Goal: Task Accomplishment & Management: Complete application form

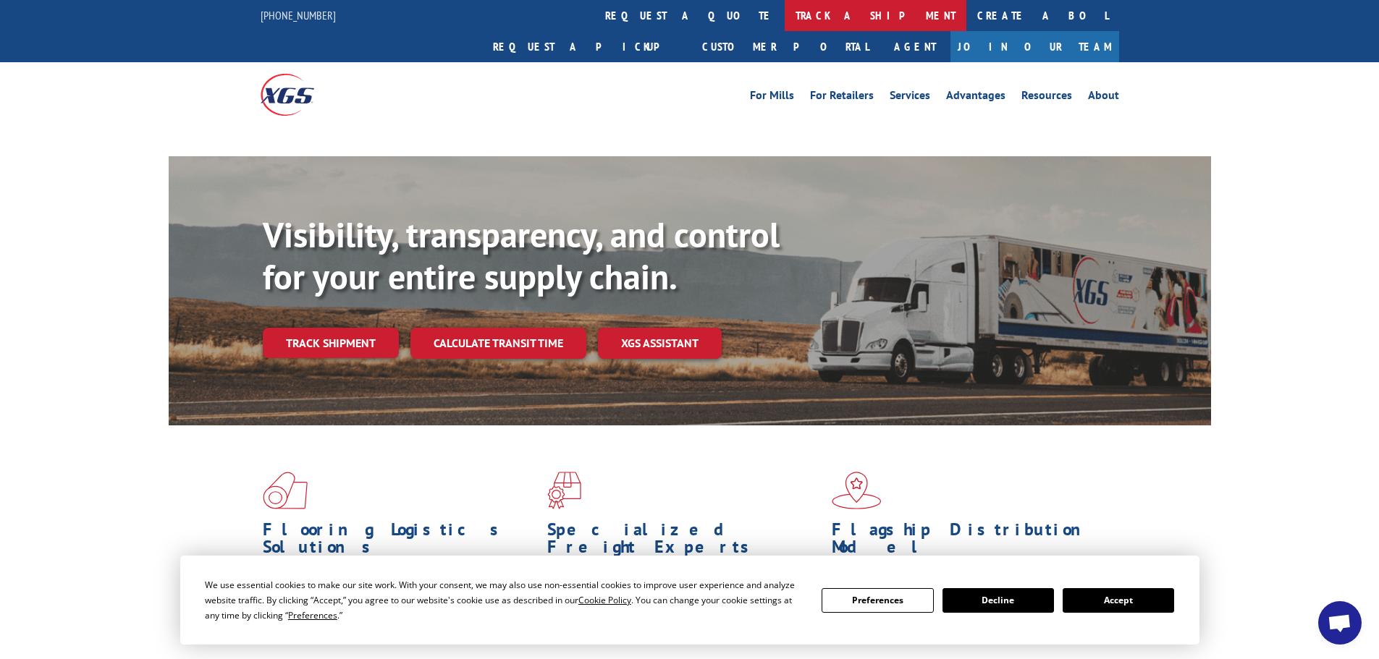
click at [785, 20] on link "track a shipment" at bounding box center [876, 15] width 182 height 31
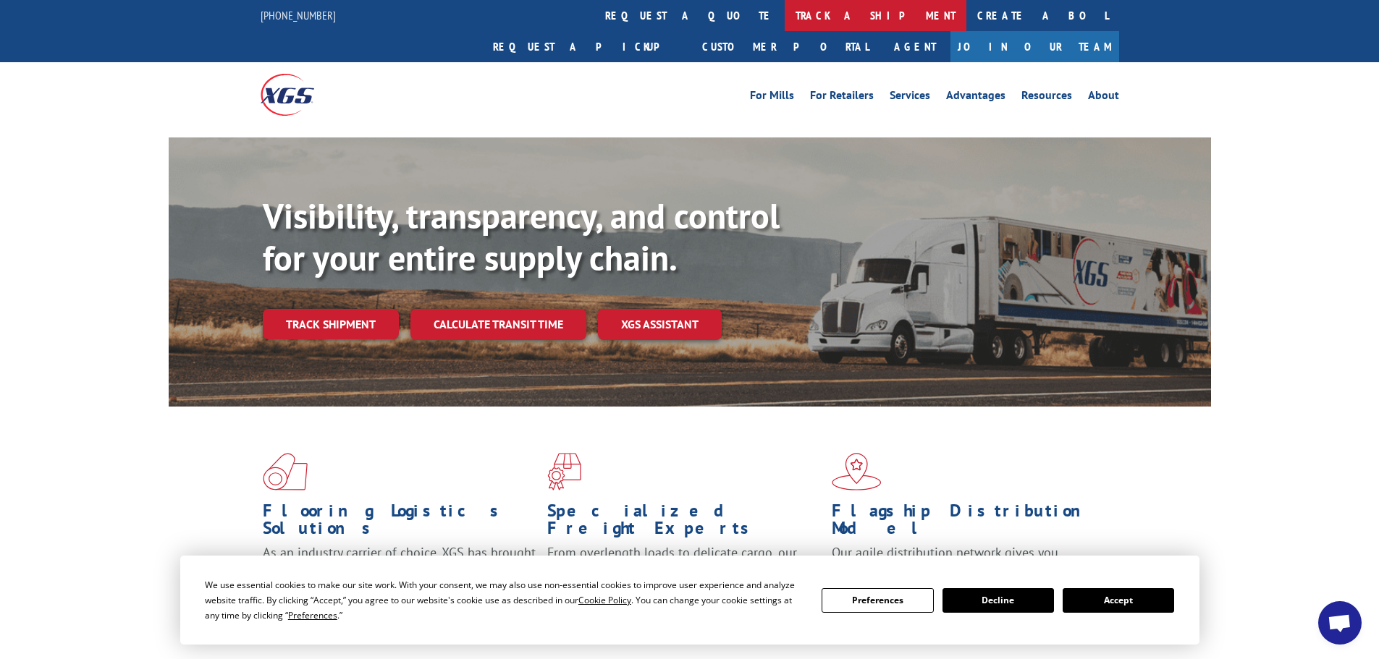
click at [785, 14] on link "track a shipment" at bounding box center [876, 15] width 182 height 31
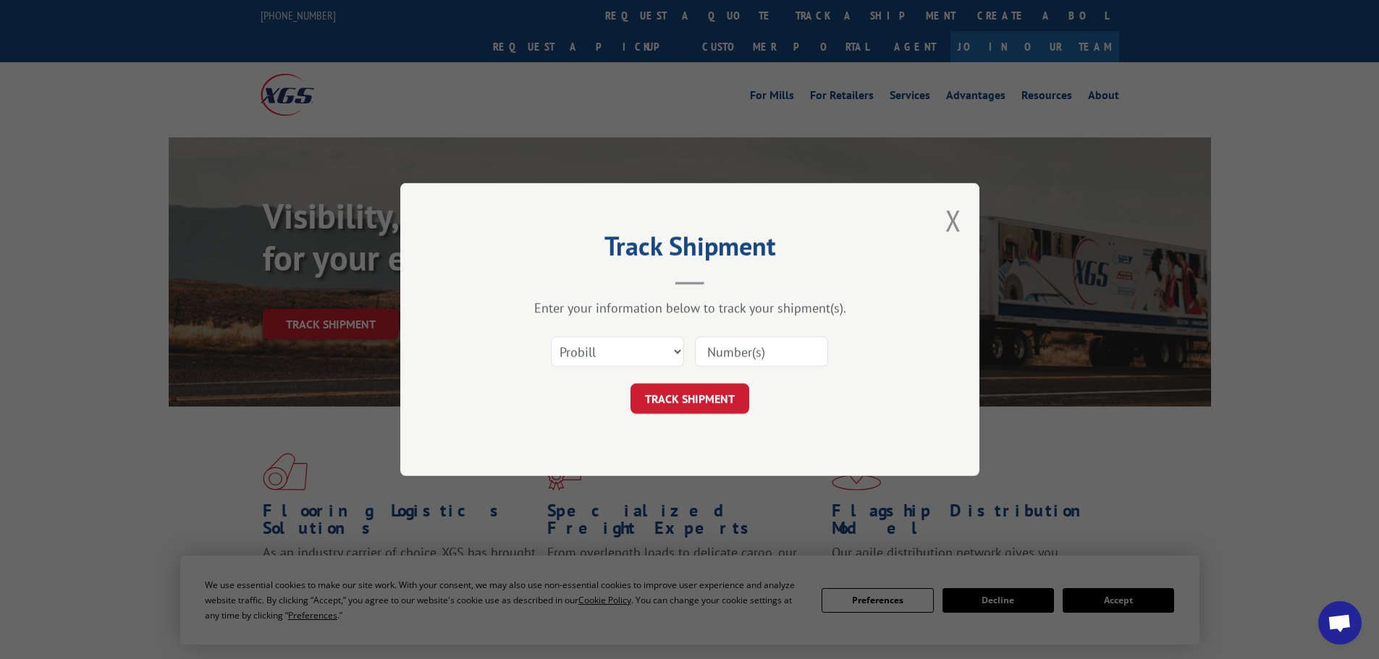
click at [757, 347] on input at bounding box center [761, 352] width 133 height 30
paste input "17500690"
type input "17500690"
click at [683, 397] on button "TRACK SHIPMENT" at bounding box center [689, 399] width 119 height 30
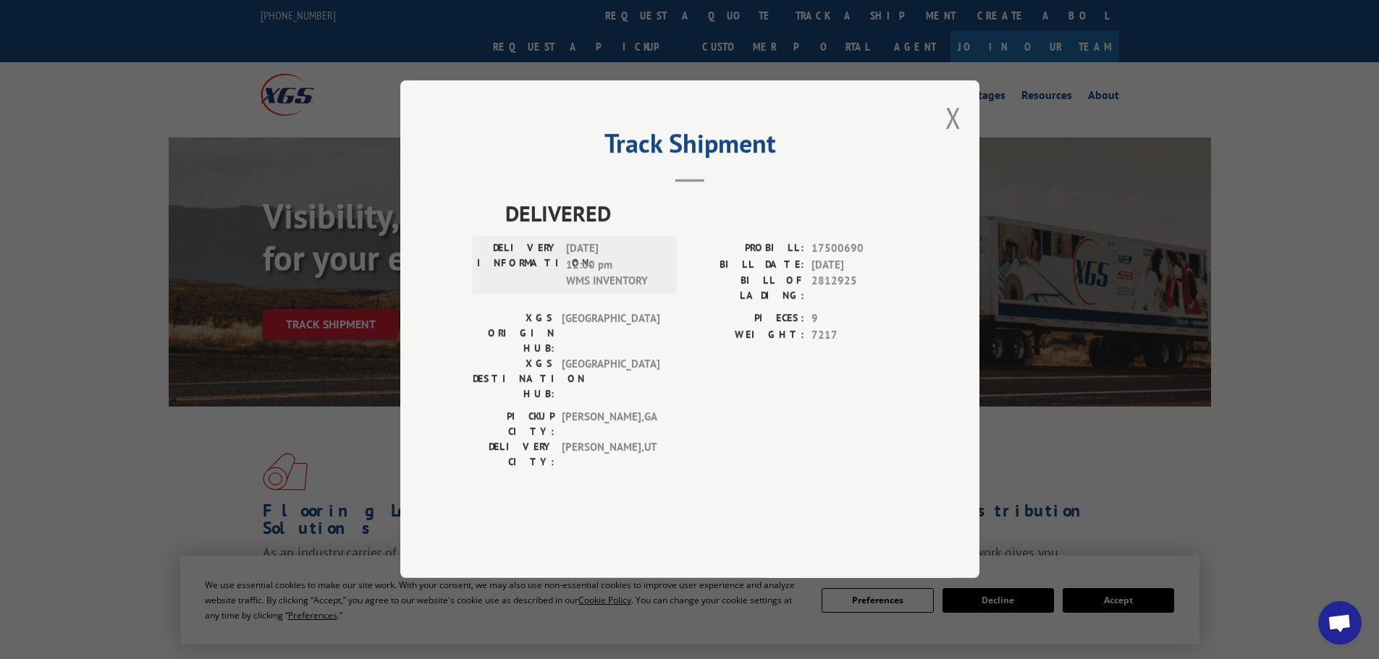
click at [941, 153] on div "Track Shipment DELIVERED DELIVERY INFORMATION: 08/05/2025 12:00 pm WMS INVENTOR…" at bounding box center [689, 329] width 579 height 498
click at [955, 137] on button "Close modal" at bounding box center [953, 117] width 16 height 38
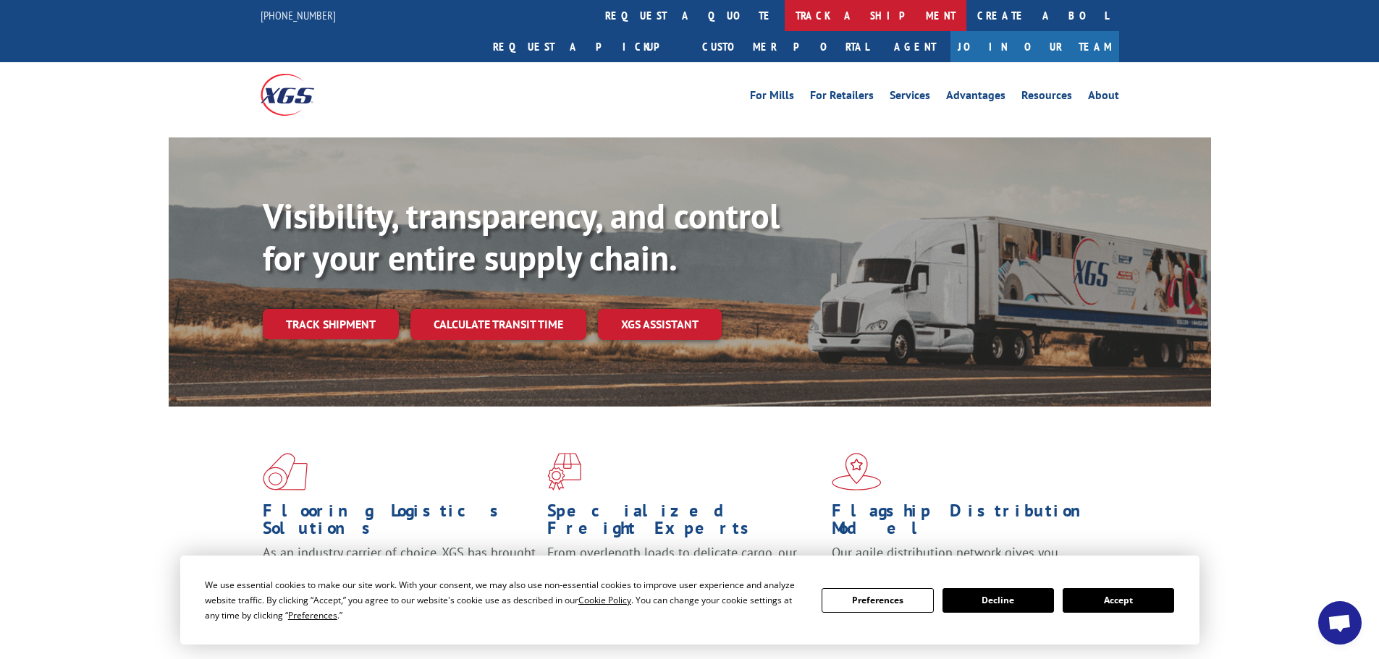
click at [785, 15] on link "track a shipment" at bounding box center [876, 15] width 182 height 31
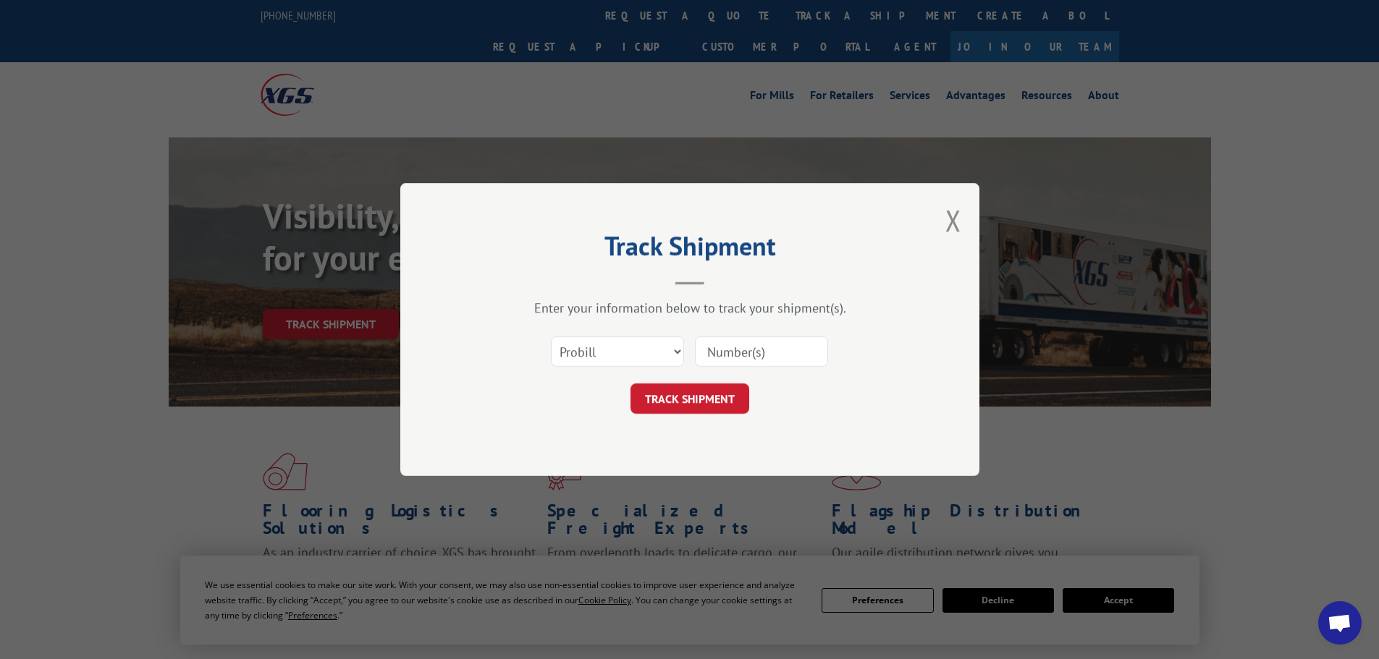
click at [745, 352] on input at bounding box center [761, 352] width 133 height 30
paste input "17506082"
type input "17506082"
click at [717, 389] on button "TRACK SHIPMENT" at bounding box center [689, 399] width 119 height 30
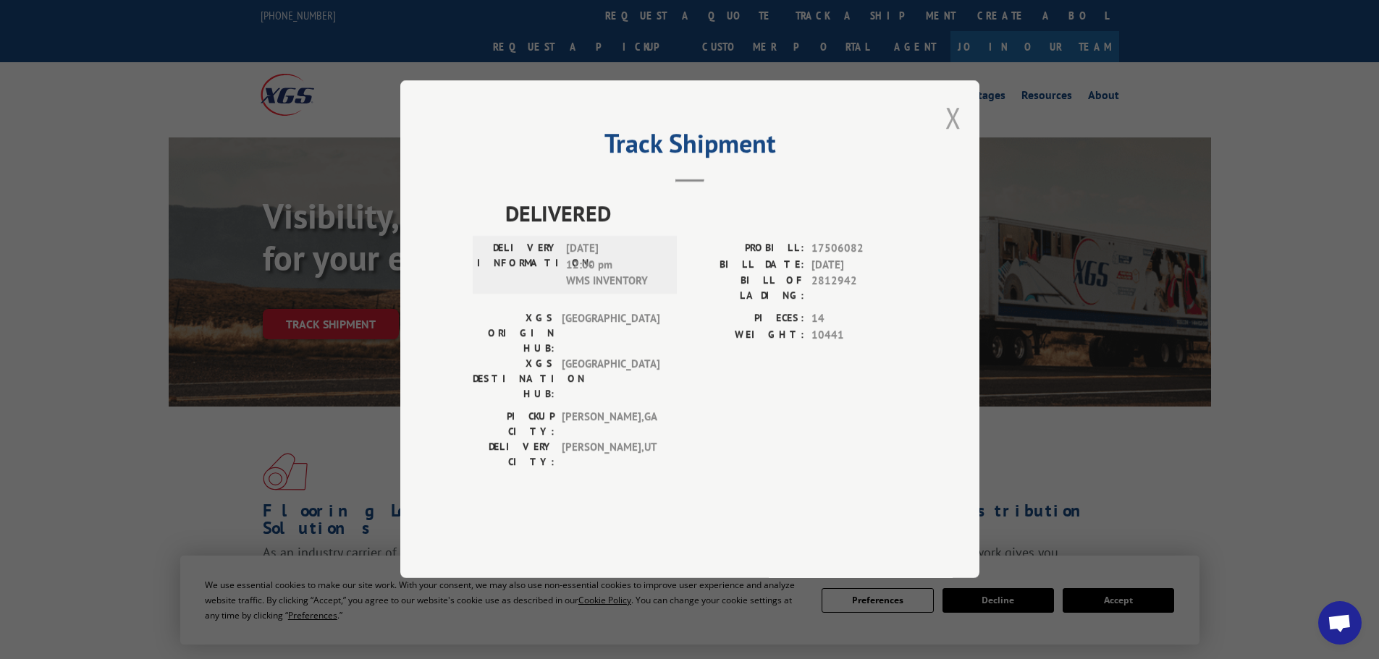
click at [953, 137] on button "Close modal" at bounding box center [953, 117] width 16 height 38
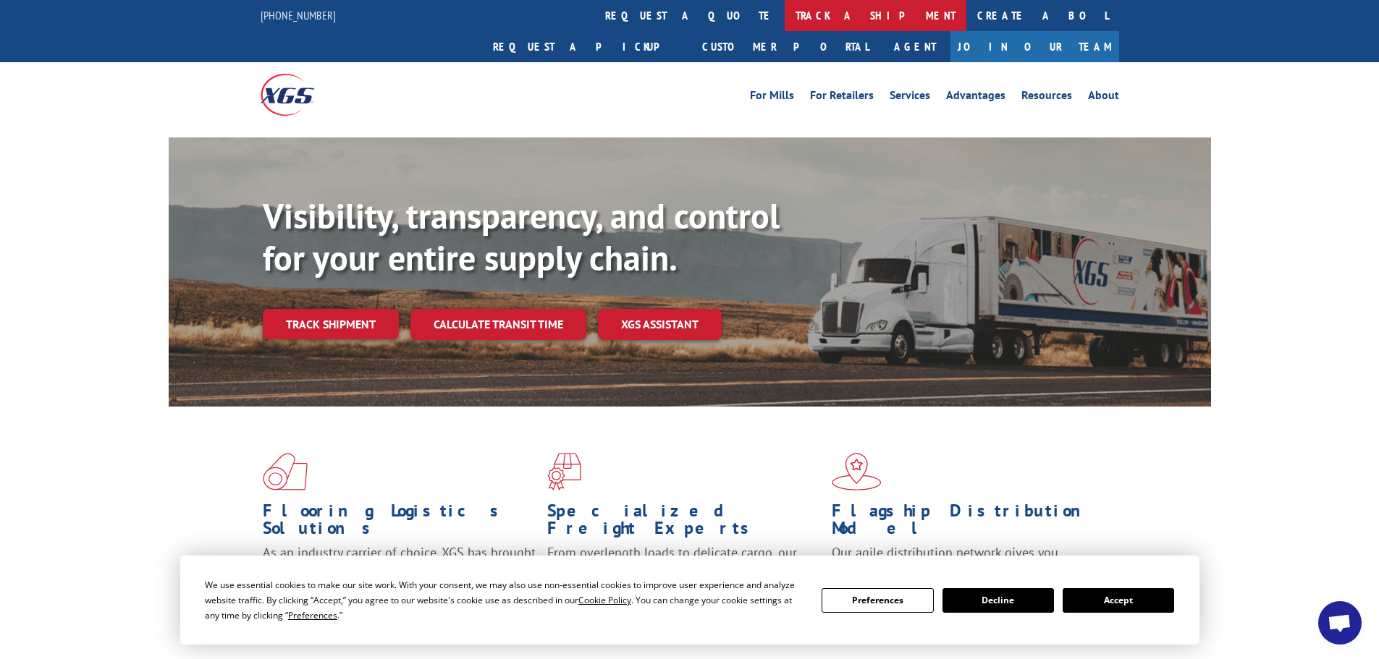
click at [785, 22] on link "track a shipment" at bounding box center [876, 15] width 182 height 31
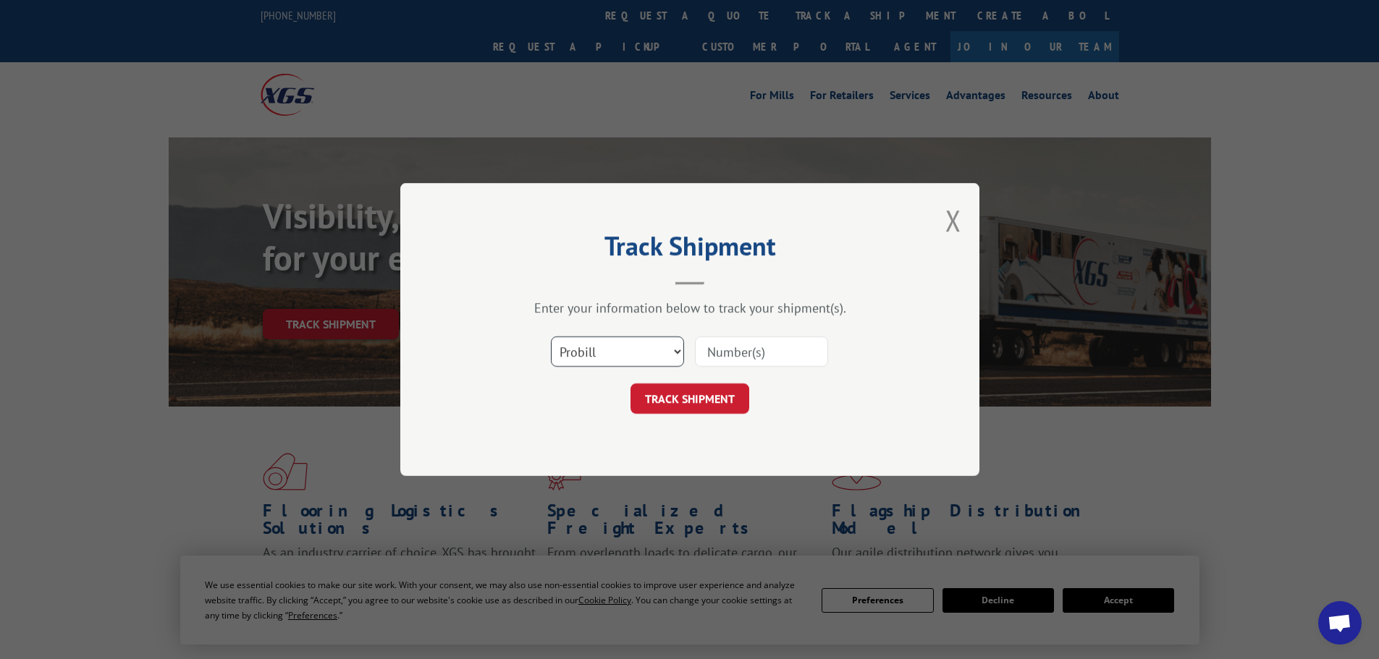
click at [675, 350] on select "Select category... Probill BOL PO" at bounding box center [617, 352] width 133 height 30
select select "bol"
click at [551, 337] on select "Select category... Probill BOL PO" at bounding box center [617, 352] width 133 height 30
click at [755, 355] on input at bounding box center [761, 352] width 133 height 30
paste input "40962545"
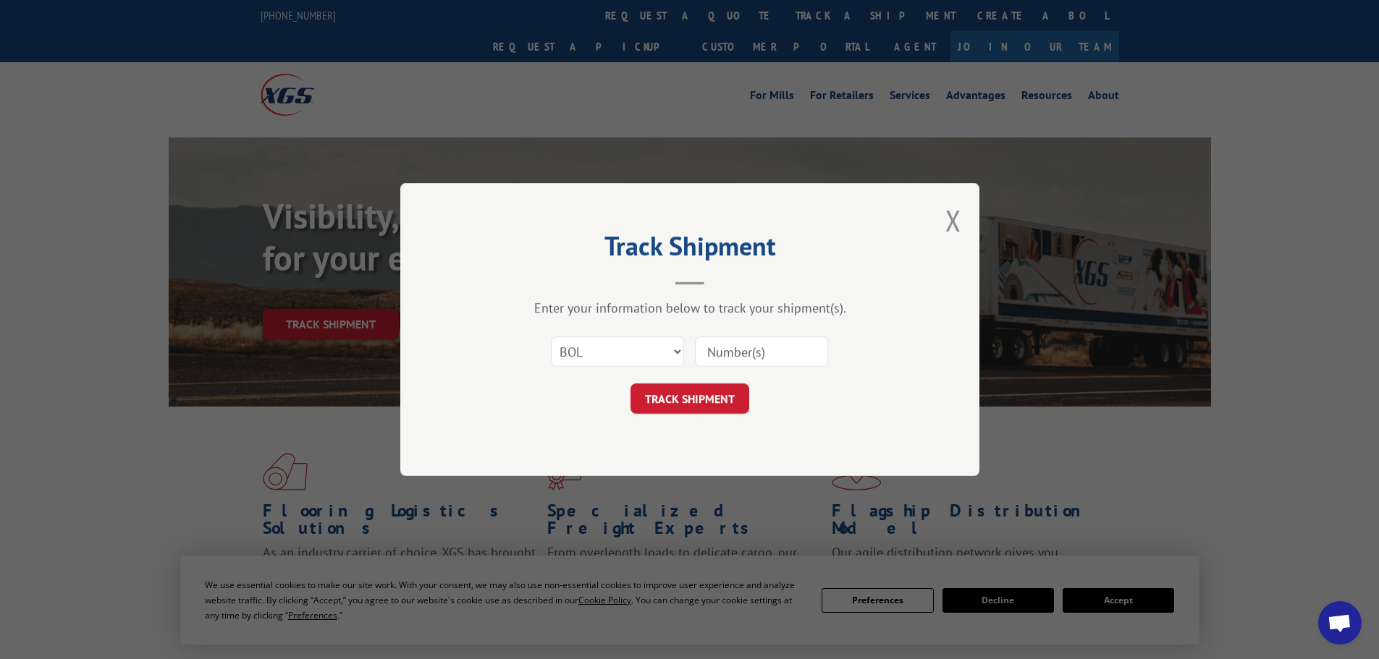
type input "40962545"
click button "TRACK SHIPMENT" at bounding box center [689, 399] width 119 height 30
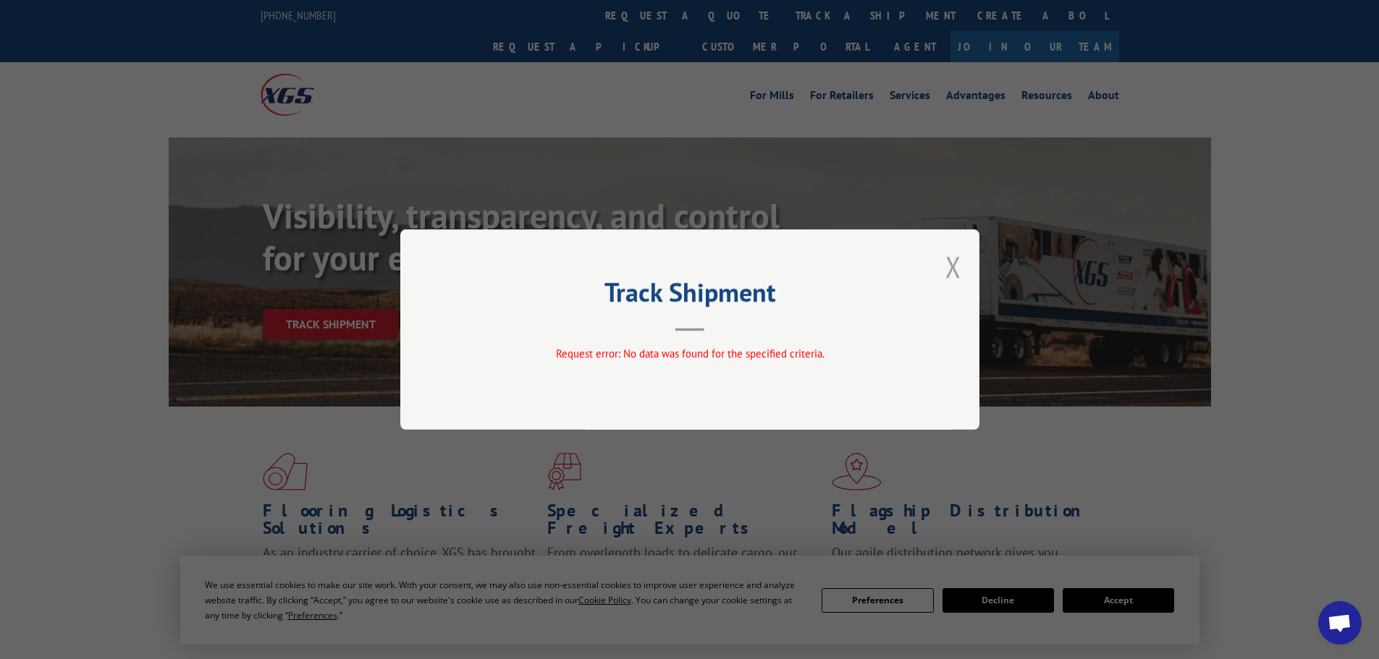
click at [948, 261] on button "Close modal" at bounding box center [953, 267] width 16 height 38
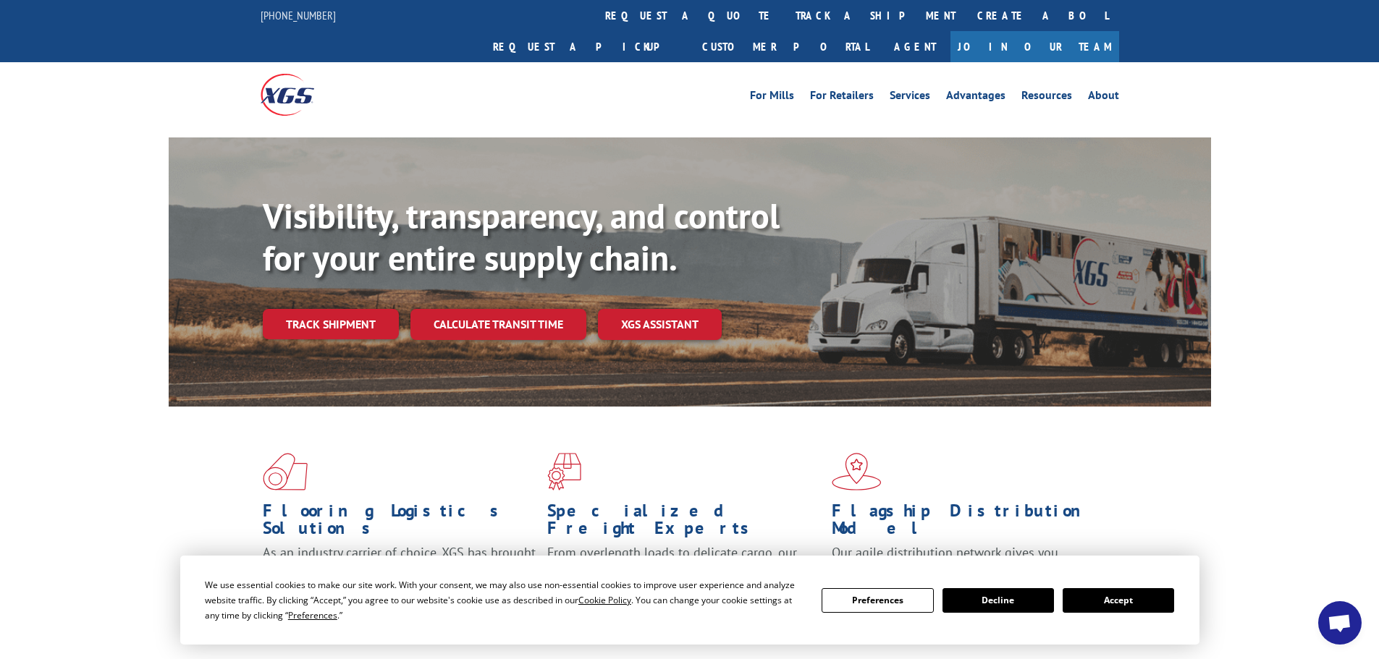
click at [1058, 409] on div "Flooring Logistics Solutions As an industry carrier of choice, XGS has brought …" at bounding box center [690, 540] width 1042 height 266
click at [966, 22] on link "Create a BOL" at bounding box center [1042, 15] width 153 height 31
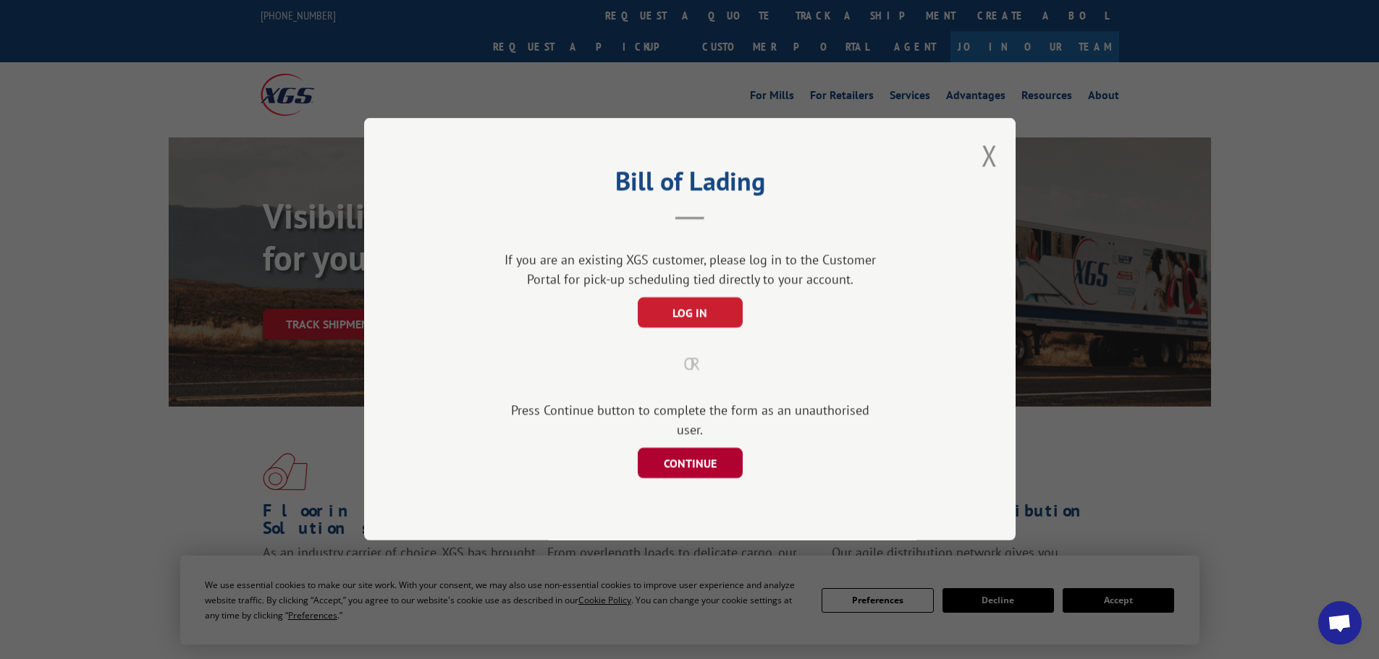
click at [706, 464] on button "CONTINUE" at bounding box center [689, 464] width 105 height 30
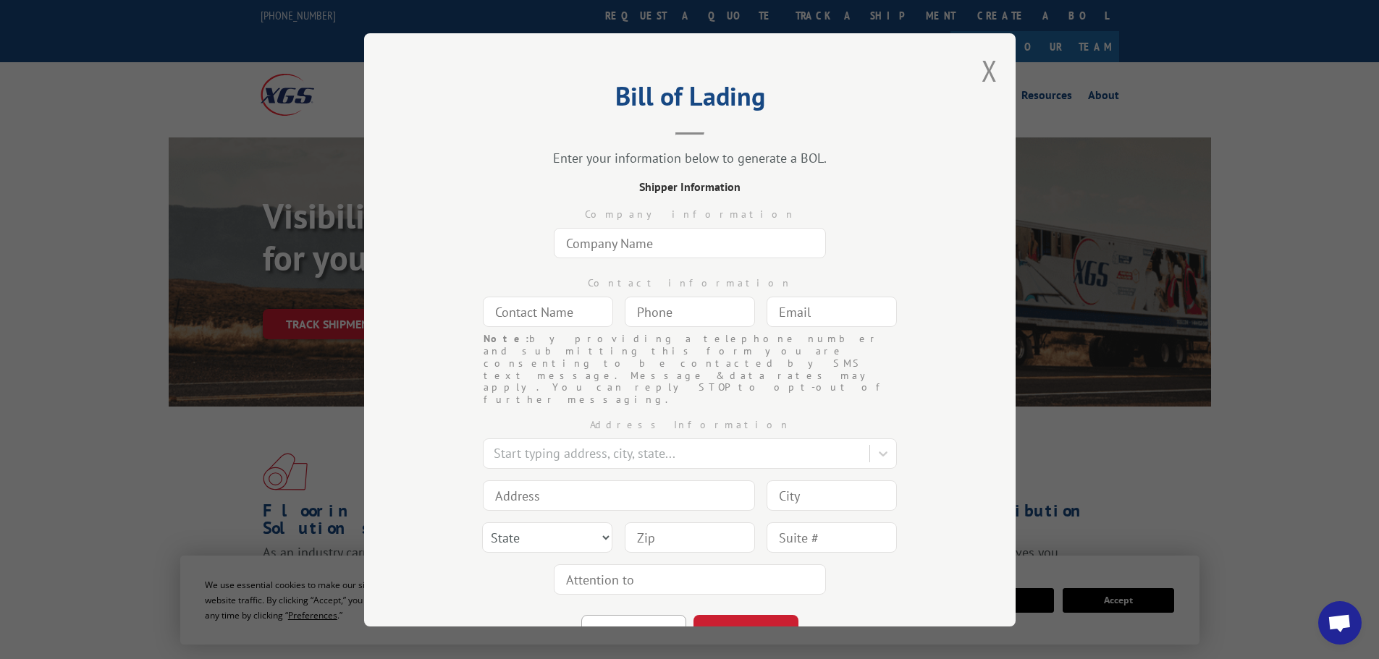
click at [646, 242] on input "text" at bounding box center [690, 243] width 272 height 30
type input "Commercial Flooring Systems"
type input "[PERSON_NAME]"
type input "[PERSON_NAME][EMAIL_ADDRESS][DOMAIN_NAME]"
type input "[GEOGRAPHIC_DATA]"
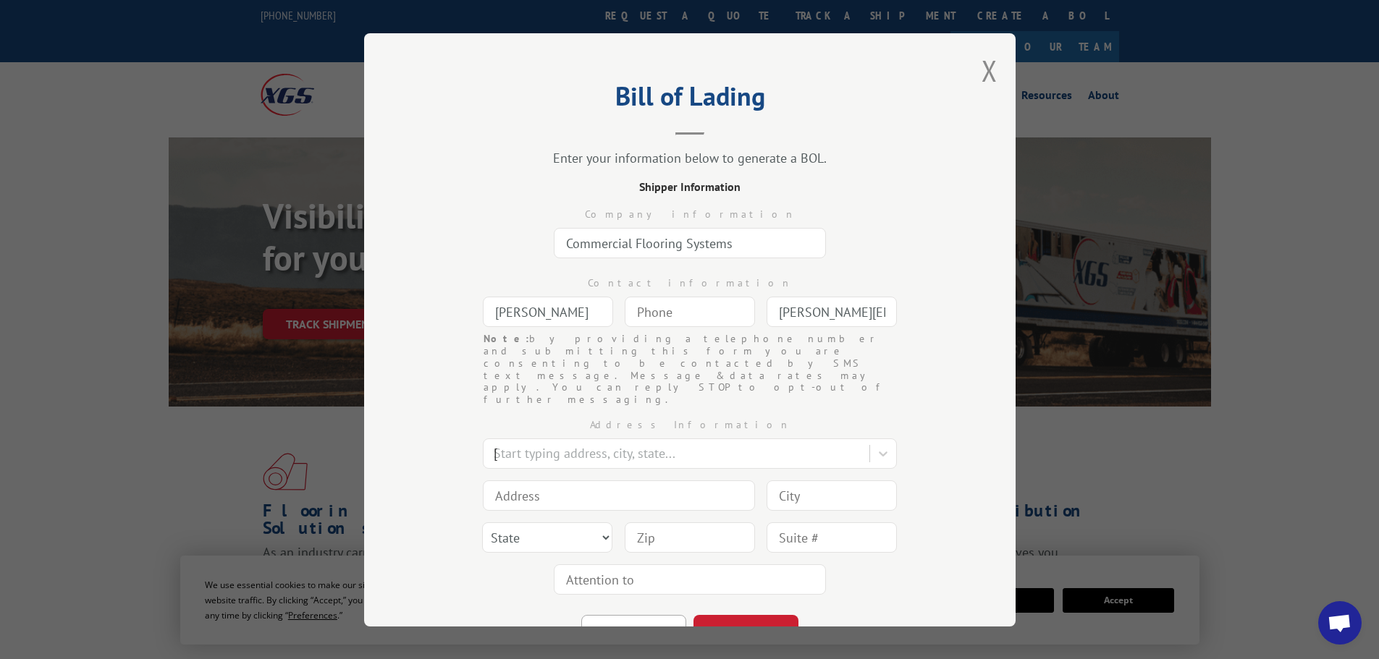
type input "[STREET_ADDRESS]"
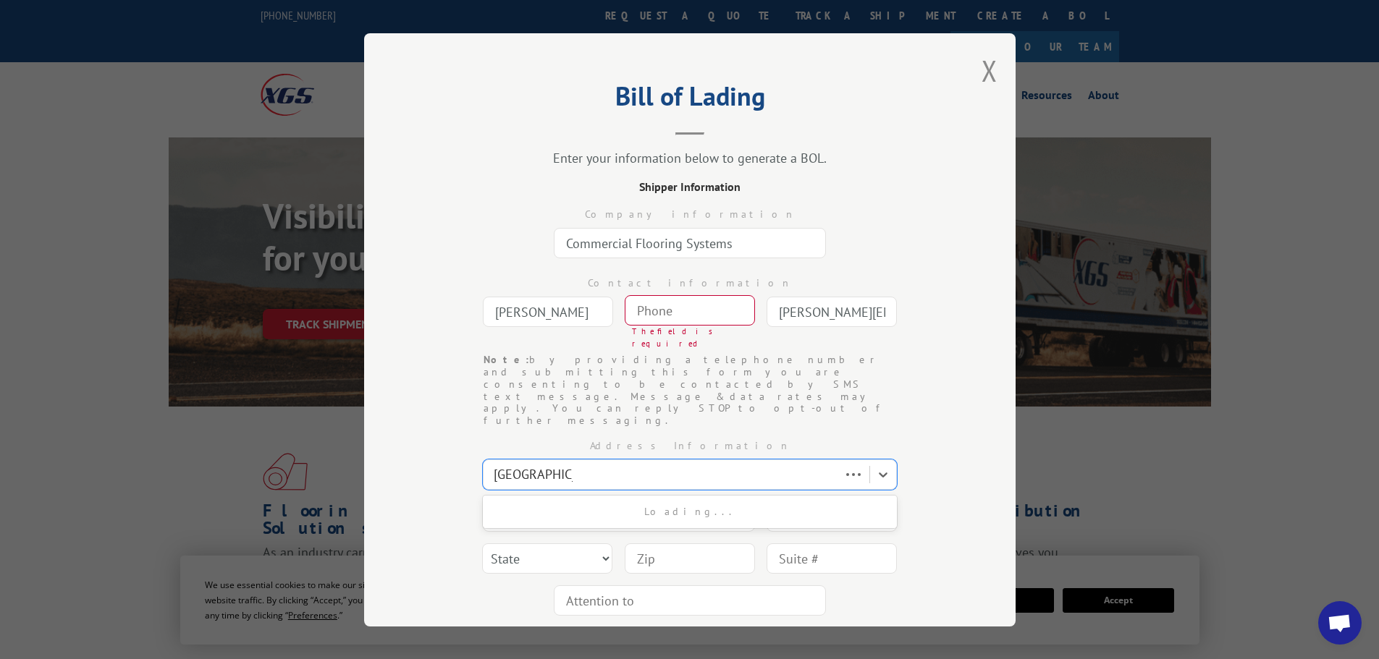
type input "[GEOGRAPHIC_DATA]"
select select "UT"
type input "84111"
type input "(___) ___-____"
click at [677, 314] on input "(___) ___-____" at bounding box center [690, 310] width 130 height 30
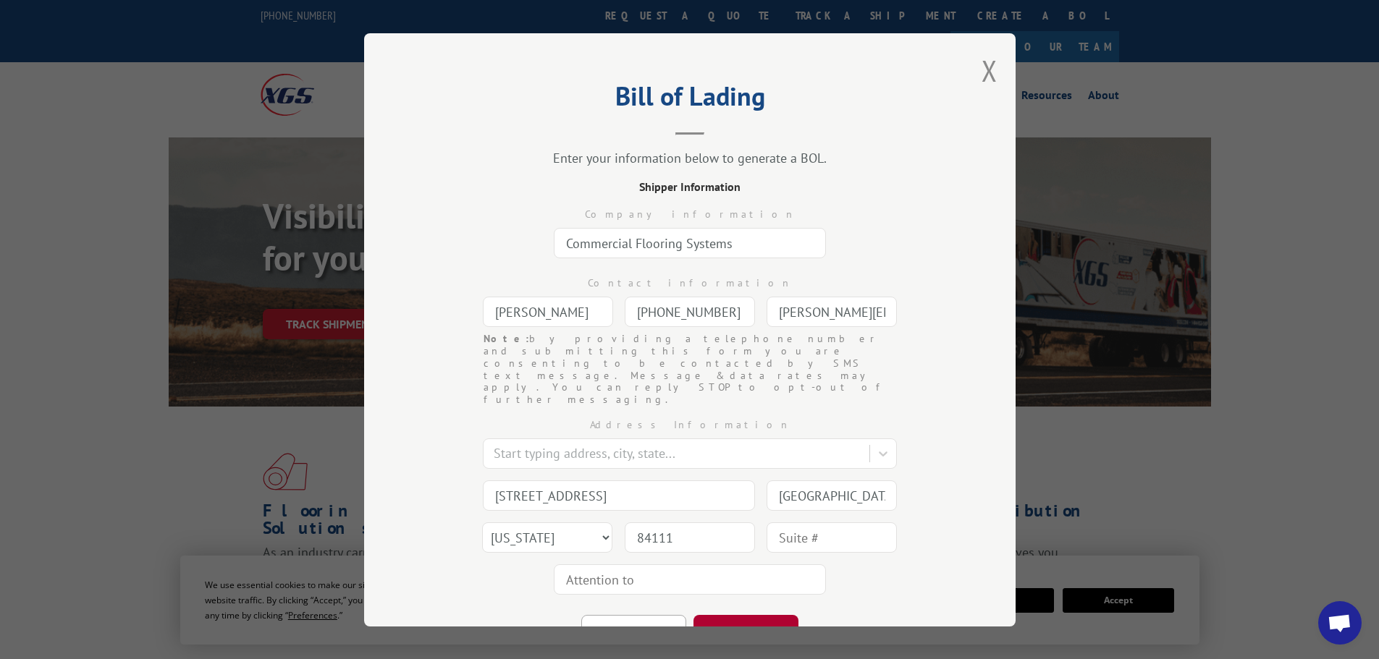
type input "[PHONE_NUMBER]"
click at [737, 614] on button "CONTINUE" at bounding box center [745, 630] width 105 height 32
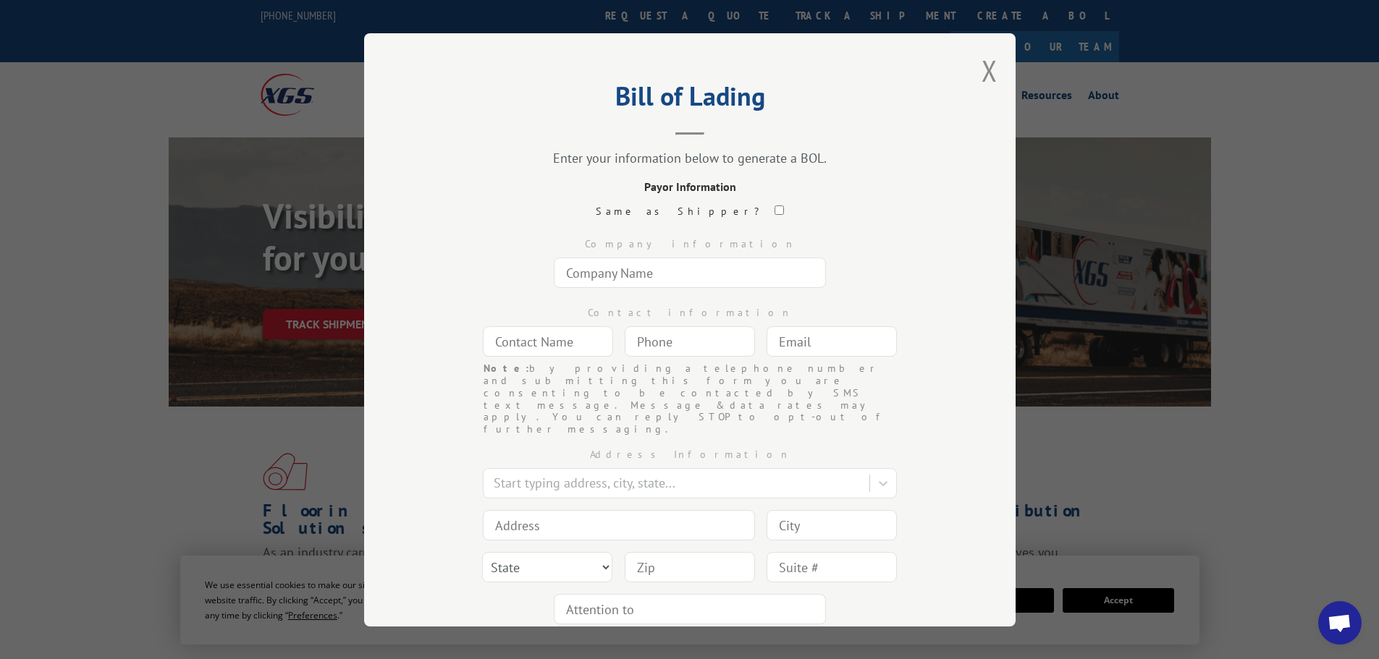
click at [774, 206] on input "checkbox" at bounding box center [778, 210] width 9 height 9
checkbox input "true"
type input "Commercial Flooring Systems"
type input "[PERSON_NAME]"
type input "[PHONE_NUMBER]"
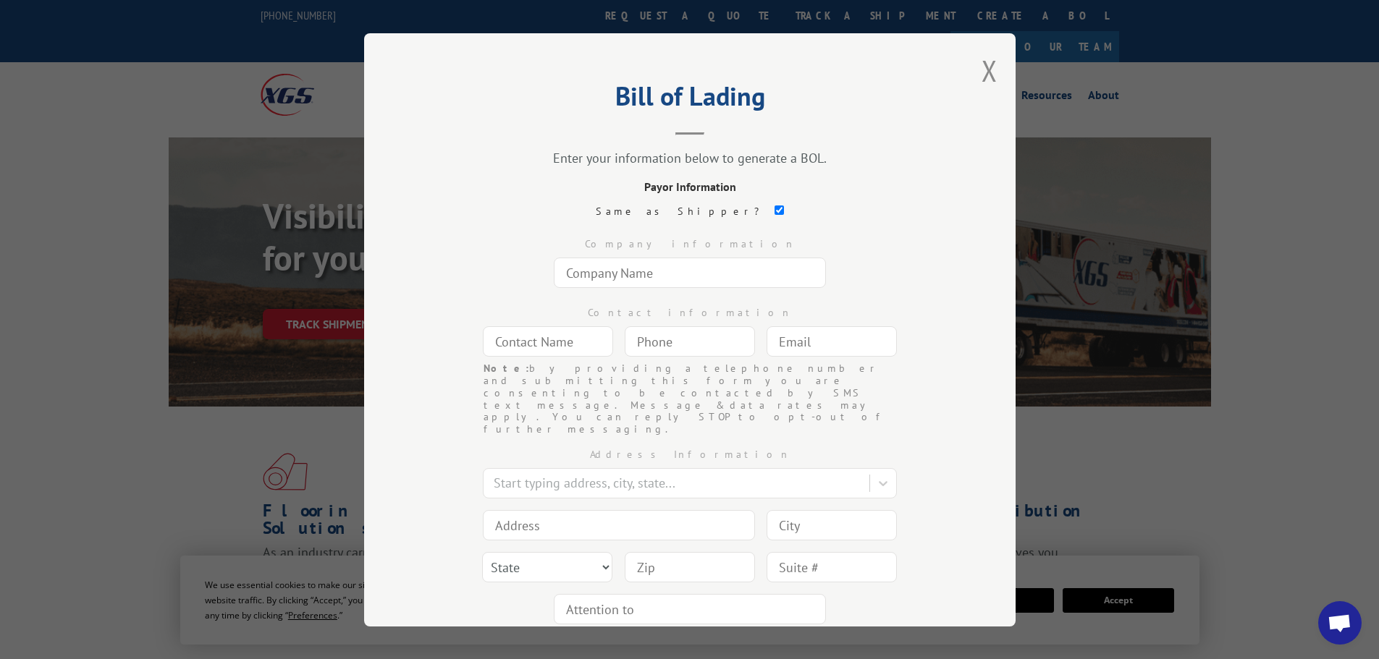
type input "[PERSON_NAME][EMAIL_ADDRESS][DOMAIN_NAME]"
type input "[STREET_ADDRESS]"
type input "[GEOGRAPHIC_DATA]"
select select "UT"
type input "84111"
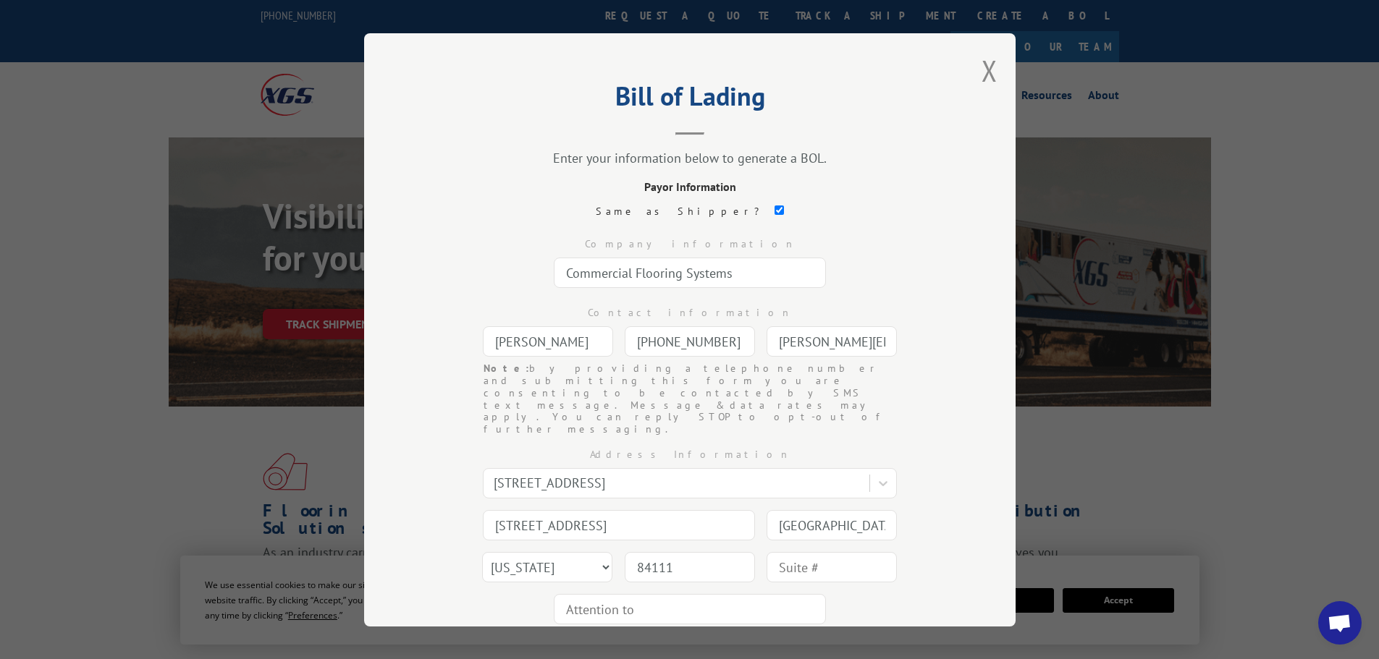
click at [769, 644] on button "CONTINUE" at bounding box center [745, 660] width 105 height 32
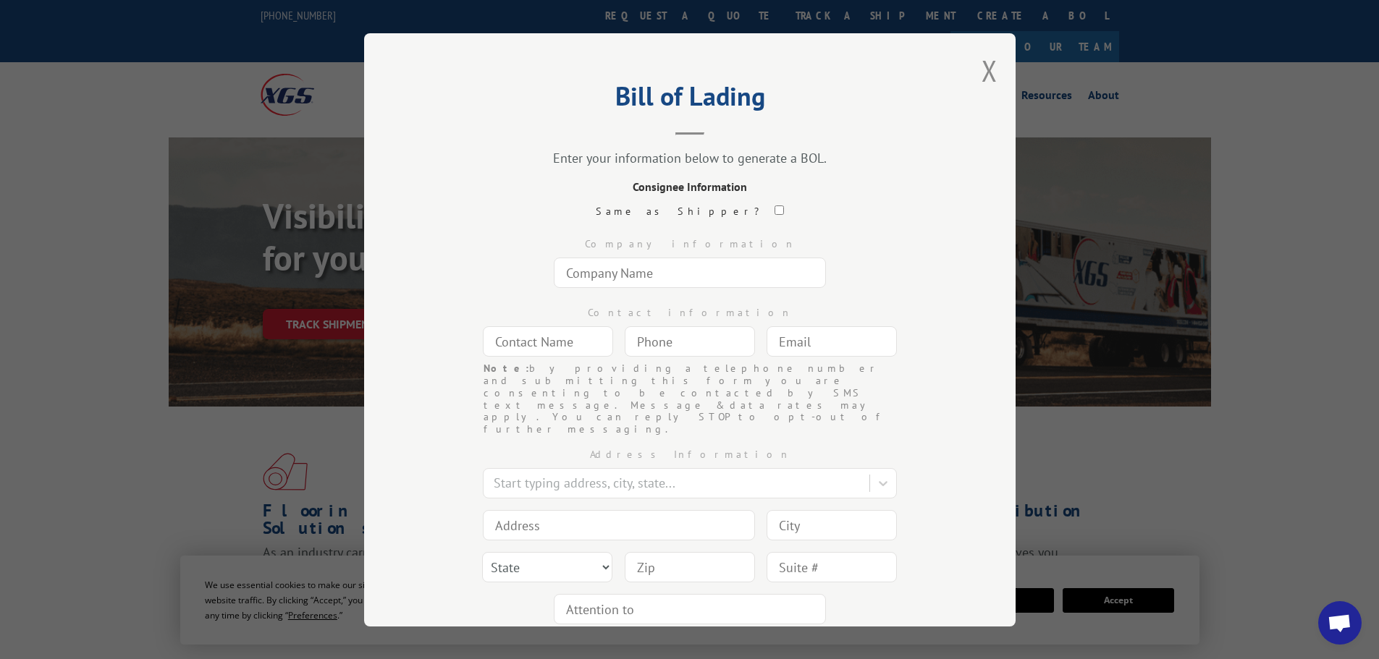
click at [635, 283] on input "text" at bounding box center [690, 273] width 272 height 30
paste input "[DEMOGRAPHIC_DATA][US_STATE]"
type input "[DEMOGRAPHIC_DATA][US_STATE]"
click at [624, 473] on div at bounding box center [678, 483] width 368 height 20
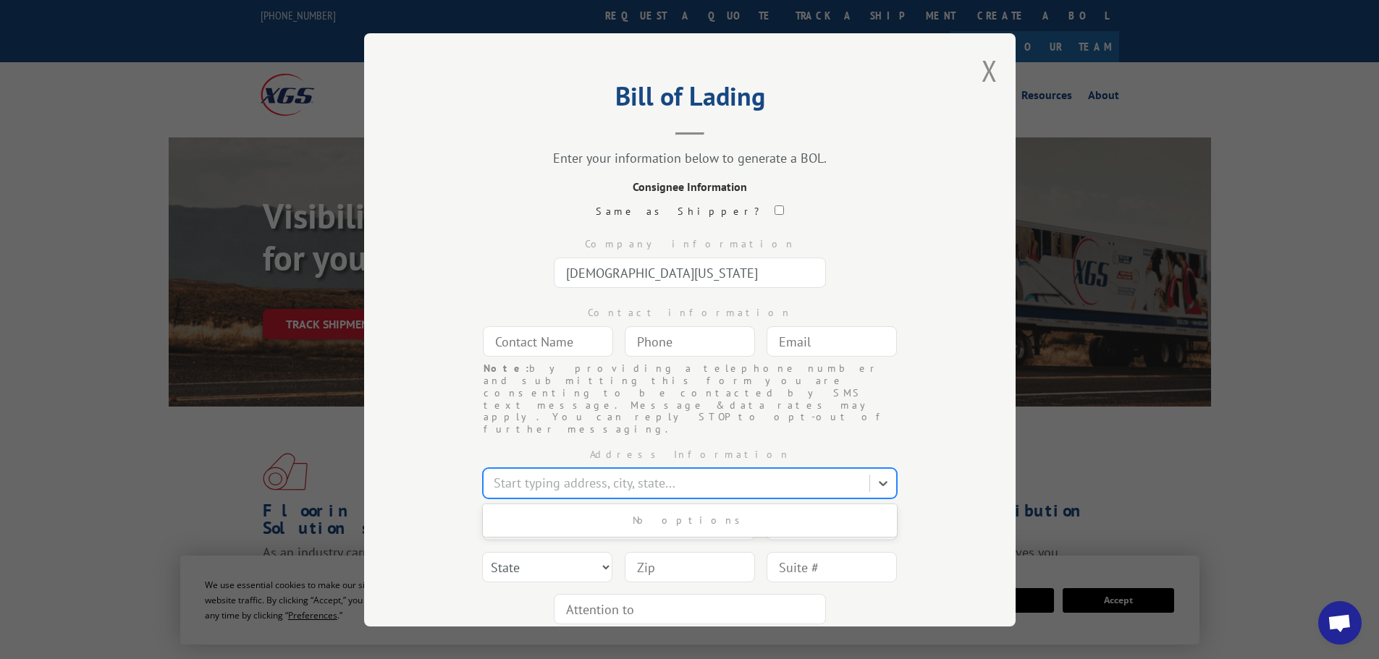
paste input "175 N 300 E"
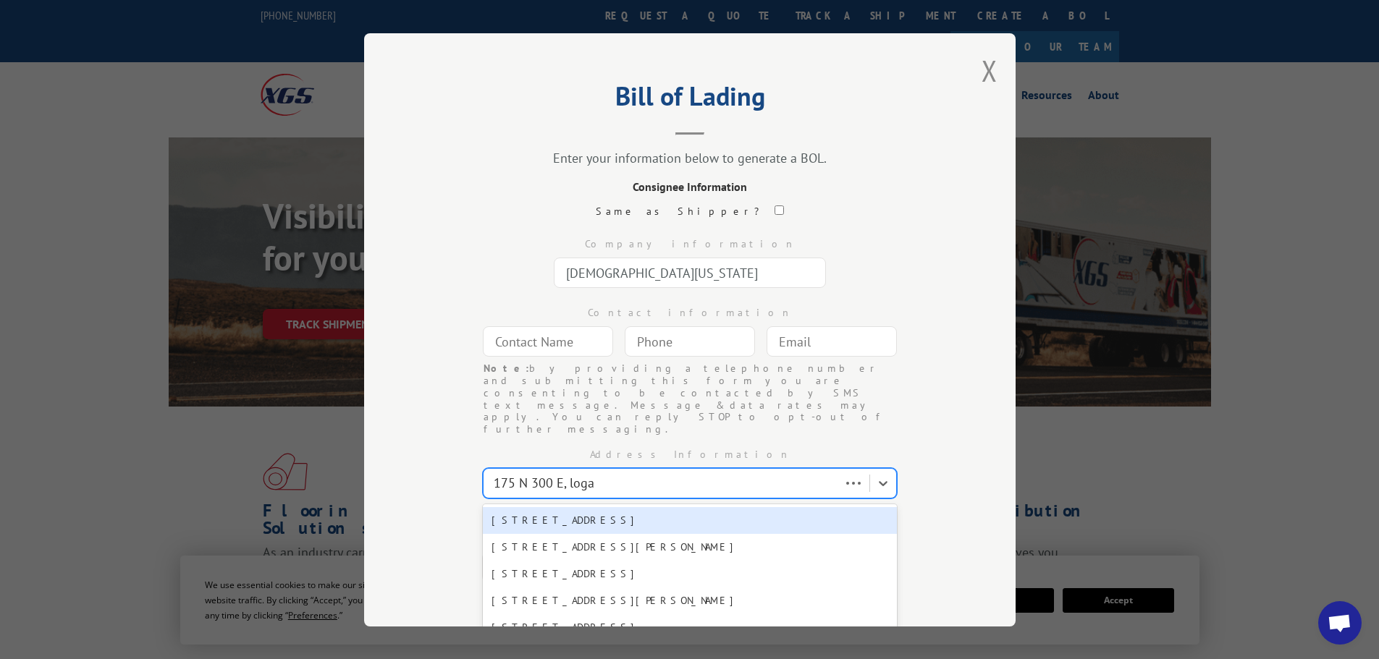
type input "175 N 300 E, [PERSON_NAME]"
click at [624, 507] on div "[STREET_ADDRESS][PERSON_NAME]" at bounding box center [690, 520] width 414 height 27
type input "175 N 300 E"
type input "[PERSON_NAME]"
select select "UT"
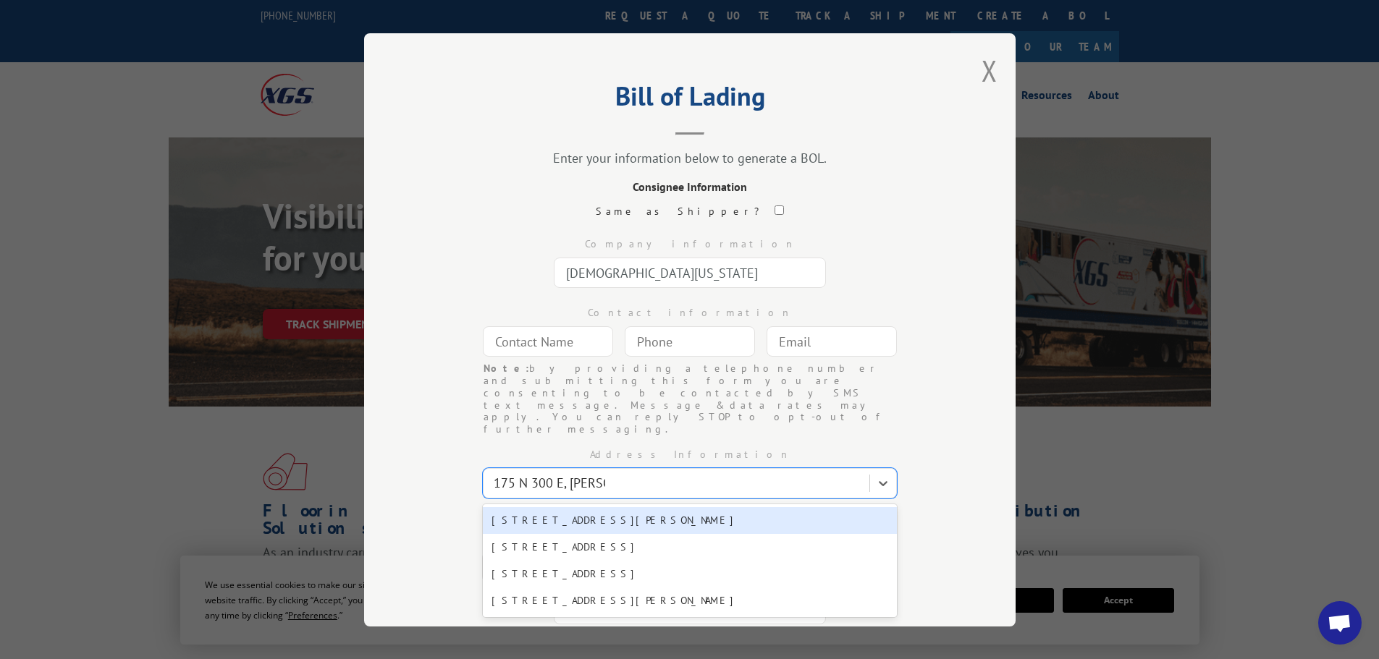
type input "84321"
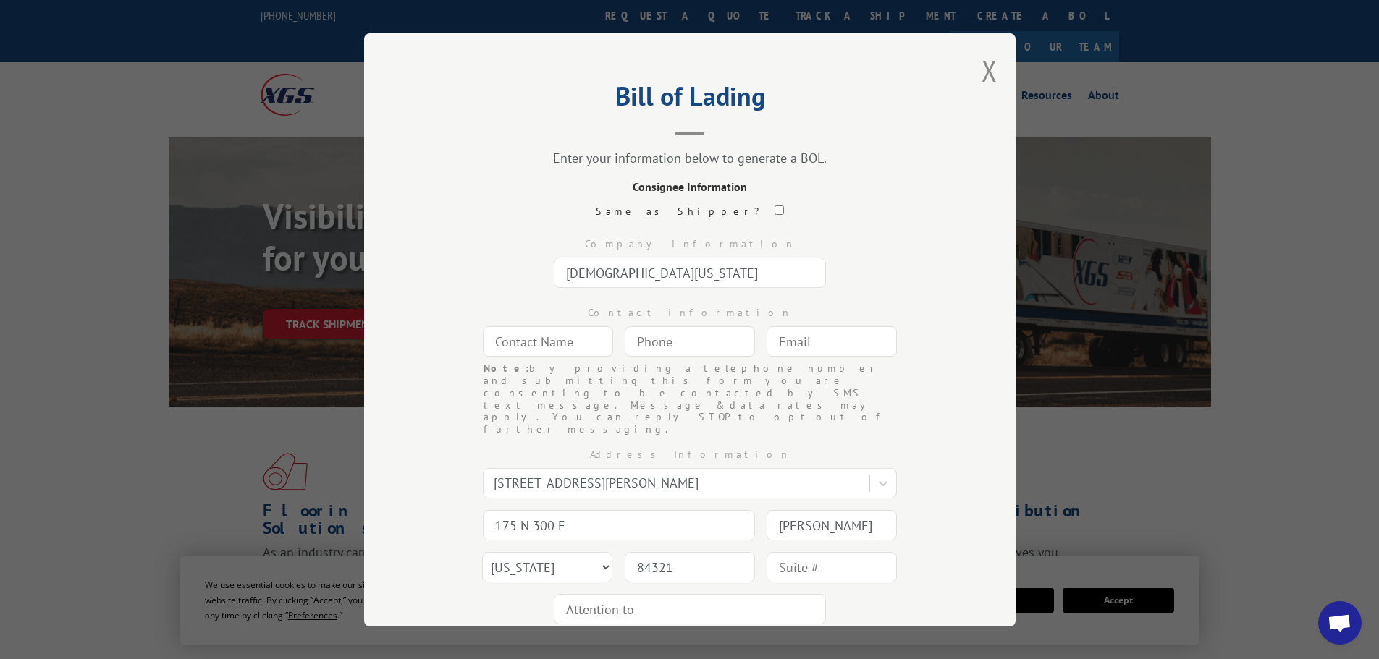
click at [922, 435] on div "Address Information [STREET_ADDRESS] 175 N 300 E [PERSON_NAME][GEOGRAPHIC_DATA]…" at bounding box center [689, 532] width 507 height 195
click at [512, 343] on input "text" at bounding box center [548, 341] width 130 height 30
click at [531, 334] on input "text" at bounding box center [548, 341] width 130 height 30
click at [531, 334] on input "[PERSON_NAME]" at bounding box center [548, 341] width 130 height 30
type input "[PERSON_NAME]"
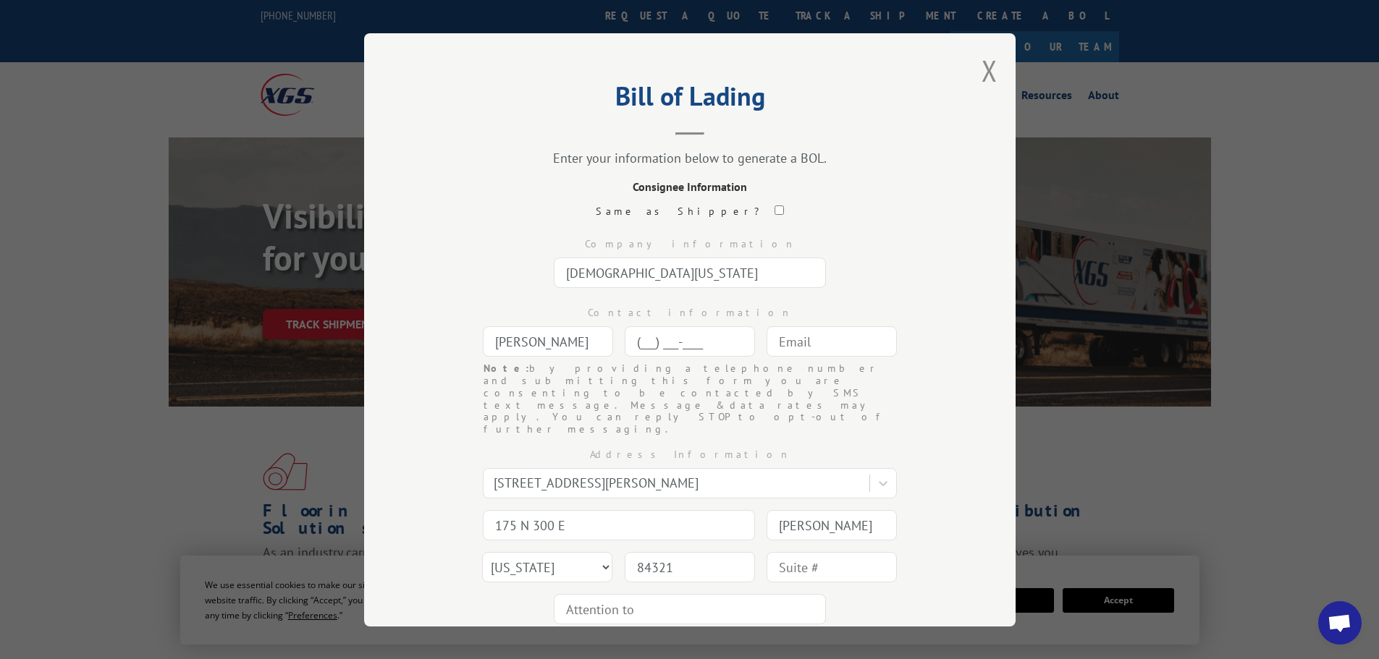
click at [647, 343] on input "(___) ___-____" at bounding box center [690, 341] width 130 height 30
type input "[PHONE_NUMBER]"
click at [818, 350] on input "text" at bounding box center [831, 341] width 130 height 30
type input "[PERSON_NAME][EMAIL_ADDRESS][DOMAIN_NAME]"
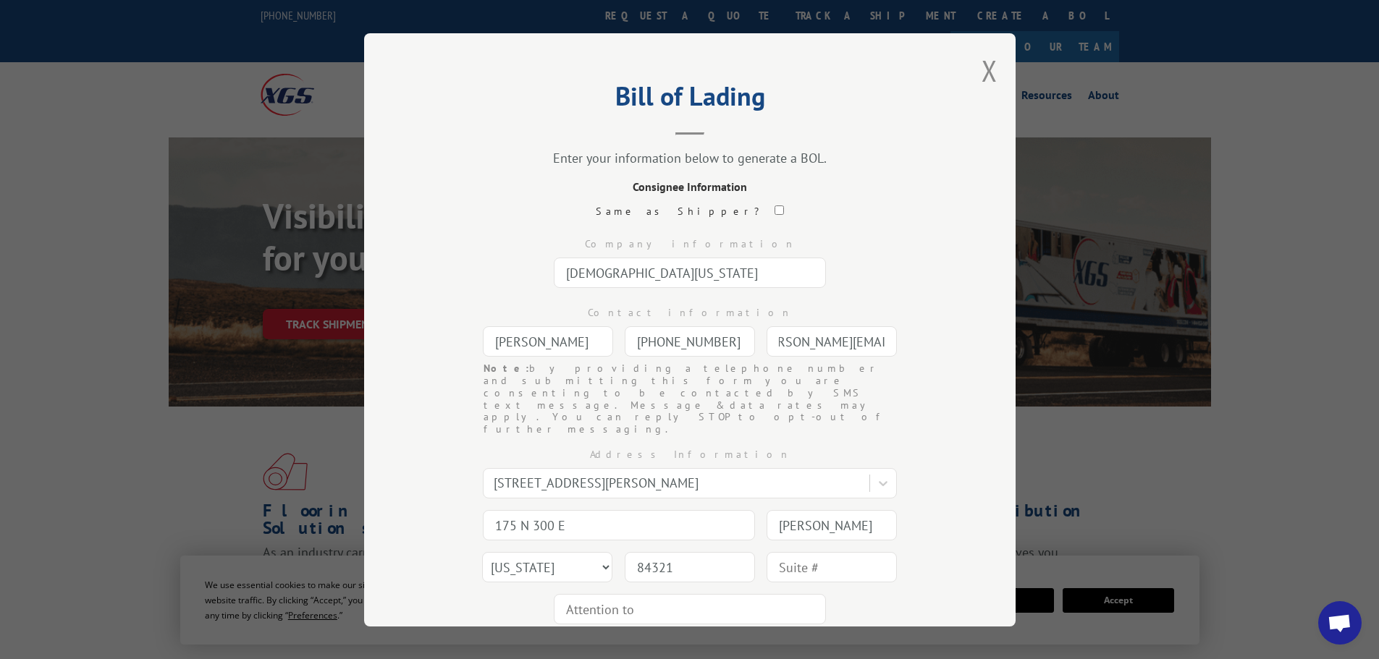
scroll to position [0, 0]
click at [963, 280] on div "Bill of Lading Enter your information below to generate a BOL. Consignee Inform…" at bounding box center [689, 330] width 651 height 594
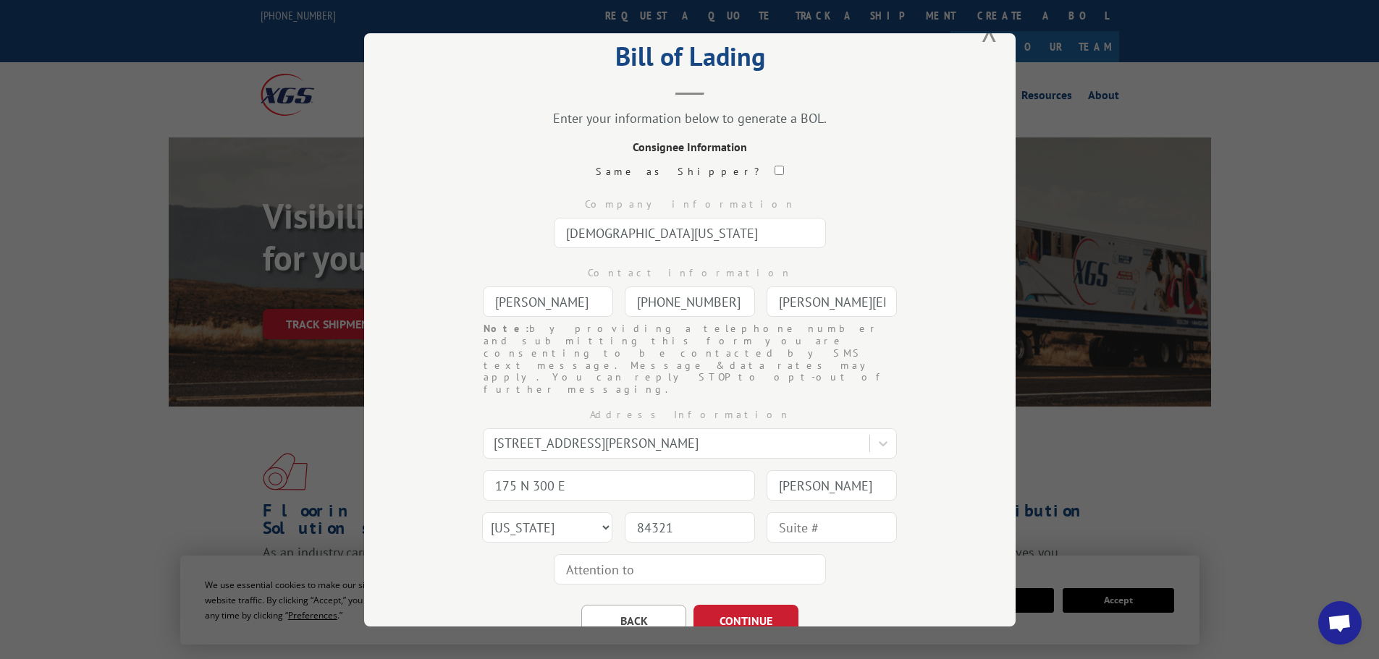
scroll to position [76, 0]
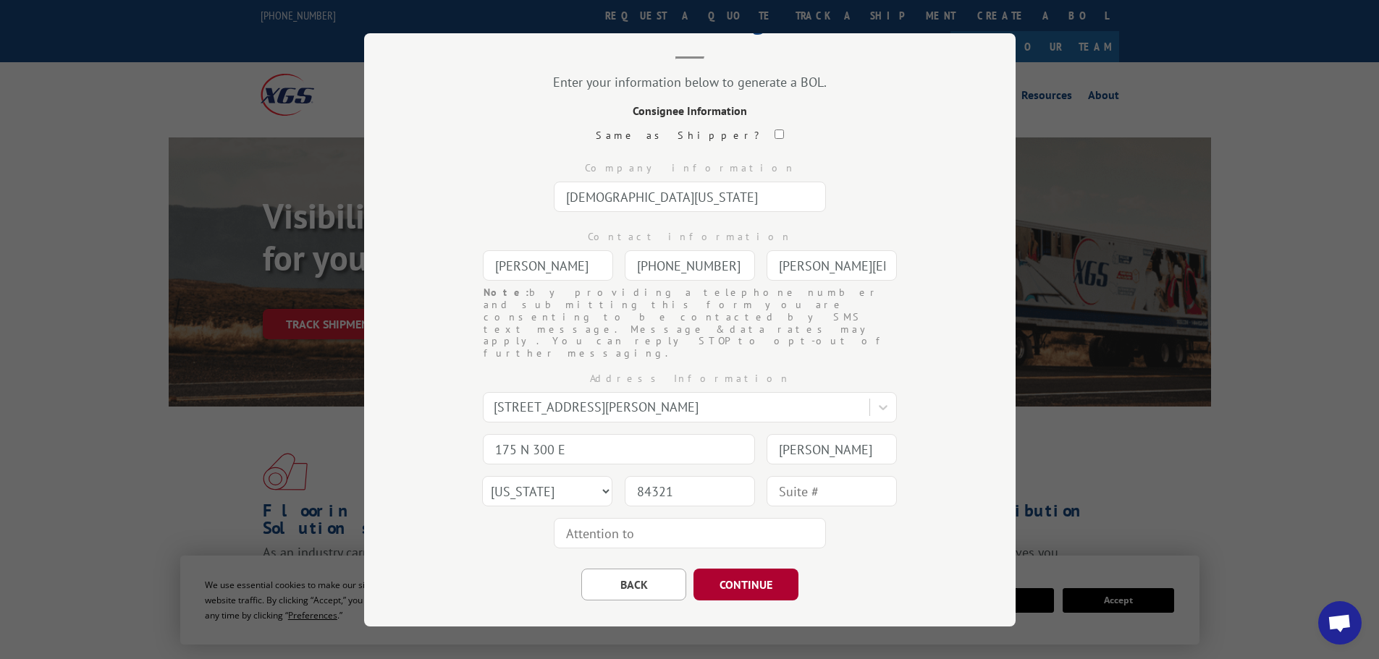
click at [753, 568] on button "CONTINUE" at bounding box center [745, 584] width 105 height 32
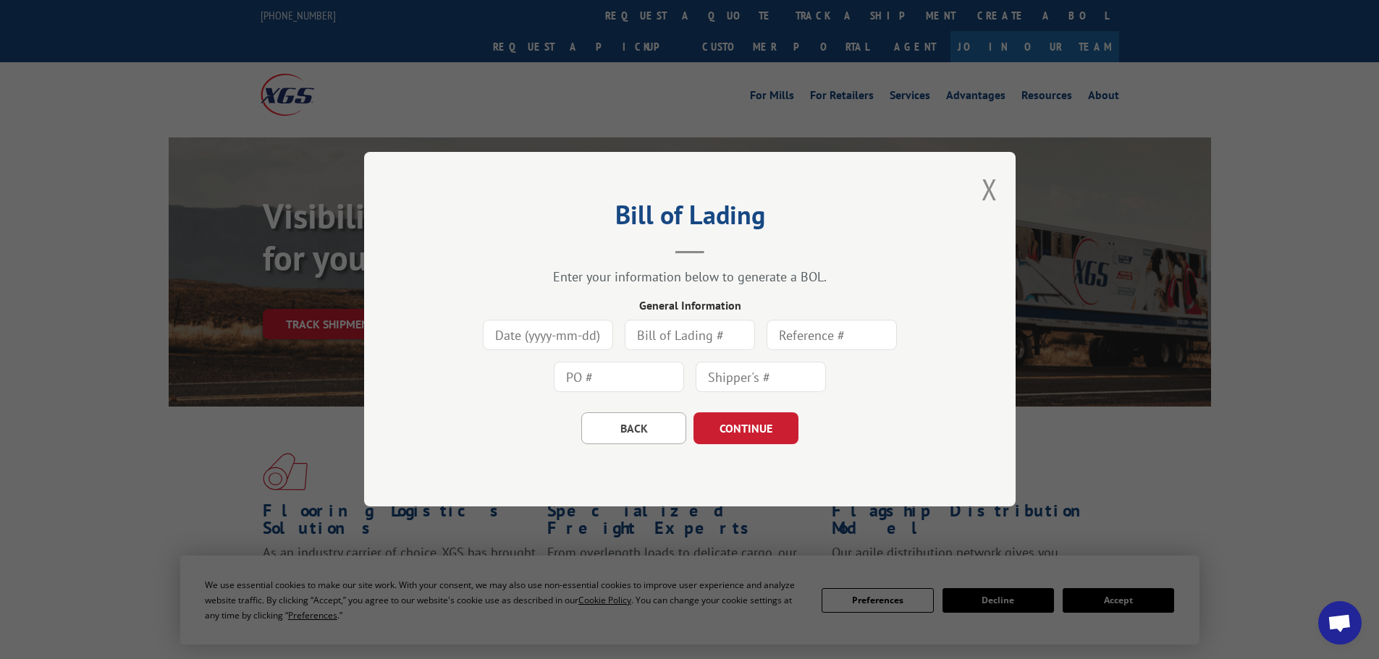
scroll to position [0, 0]
click at [533, 340] on input at bounding box center [548, 336] width 130 height 30
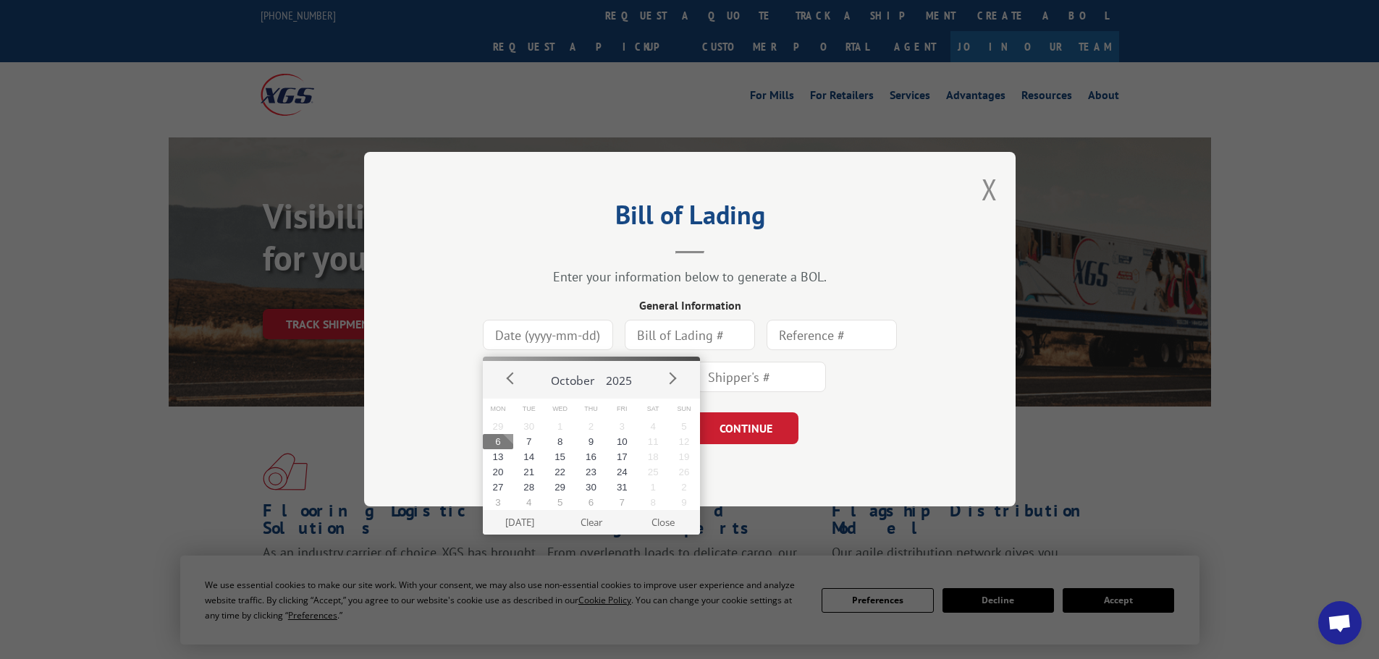
click at [496, 443] on button "6" at bounding box center [498, 441] width 31 height 15
type input "[DATE]"
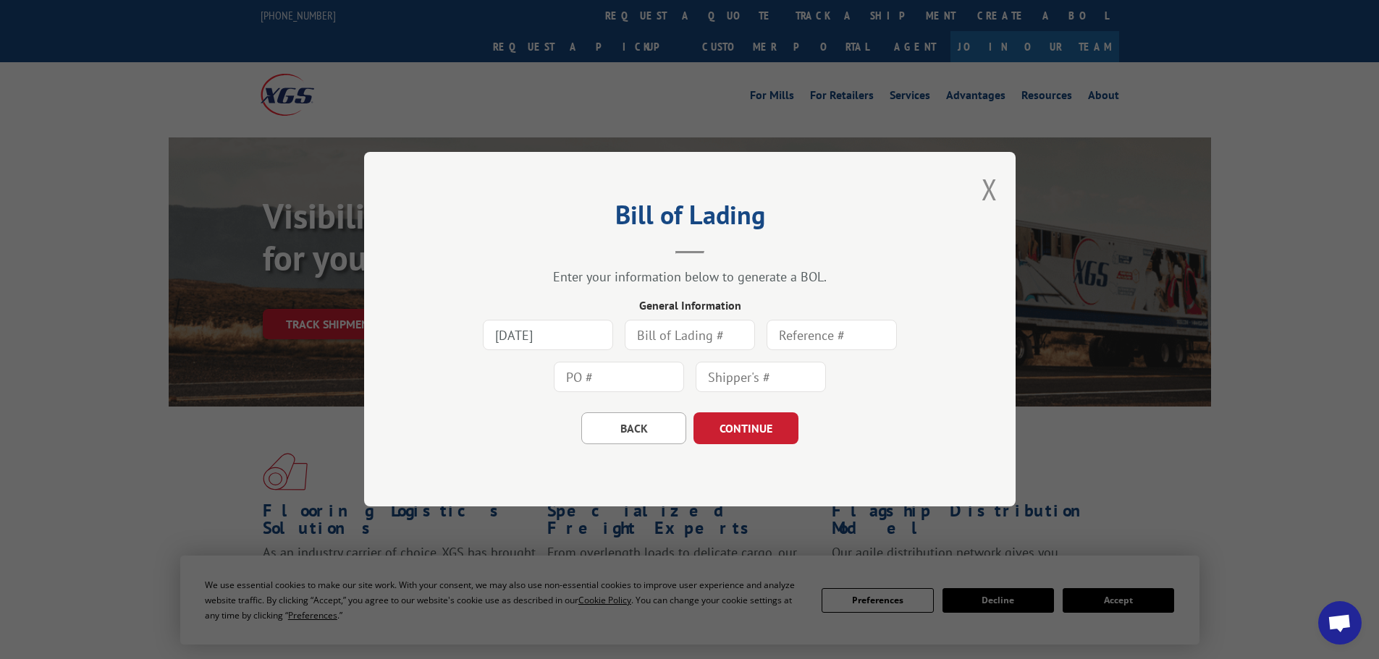
click at [667, 340] on input "text" at bounding box center [690, 336] width 130 height 30
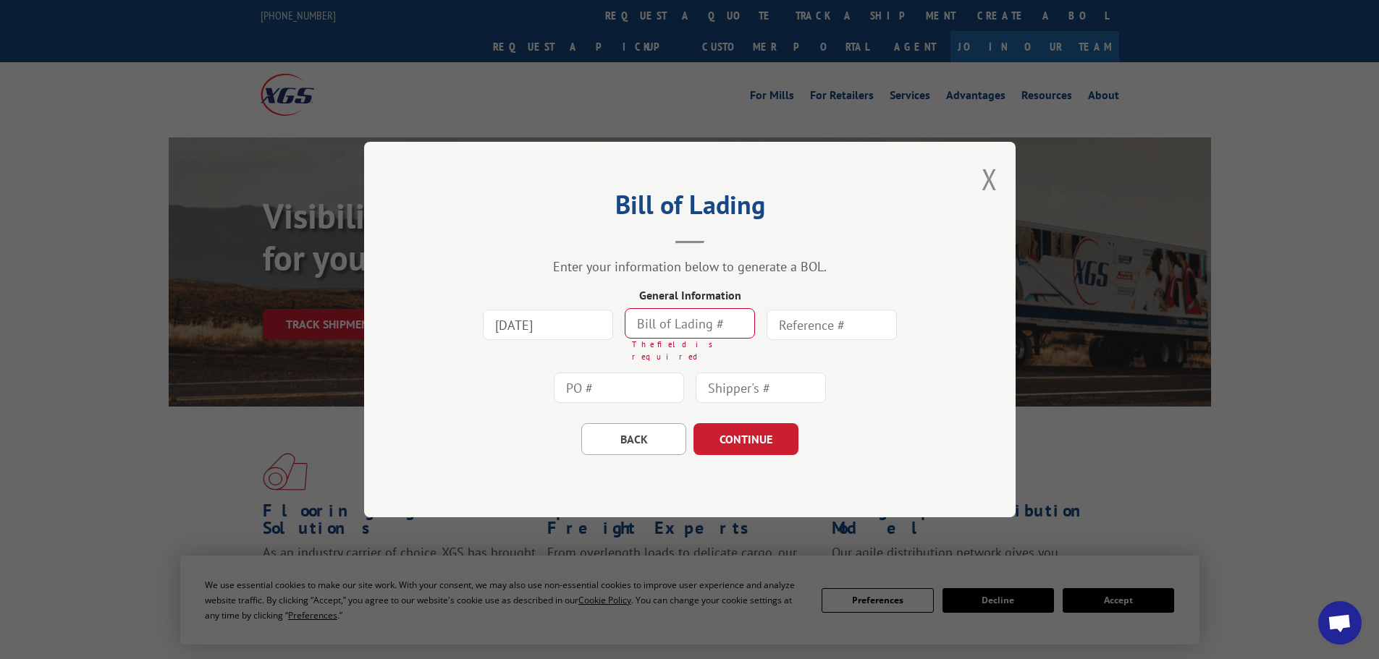
click at [665, 330] on input "text" at bounding box center [690, 323] width 130 height 30
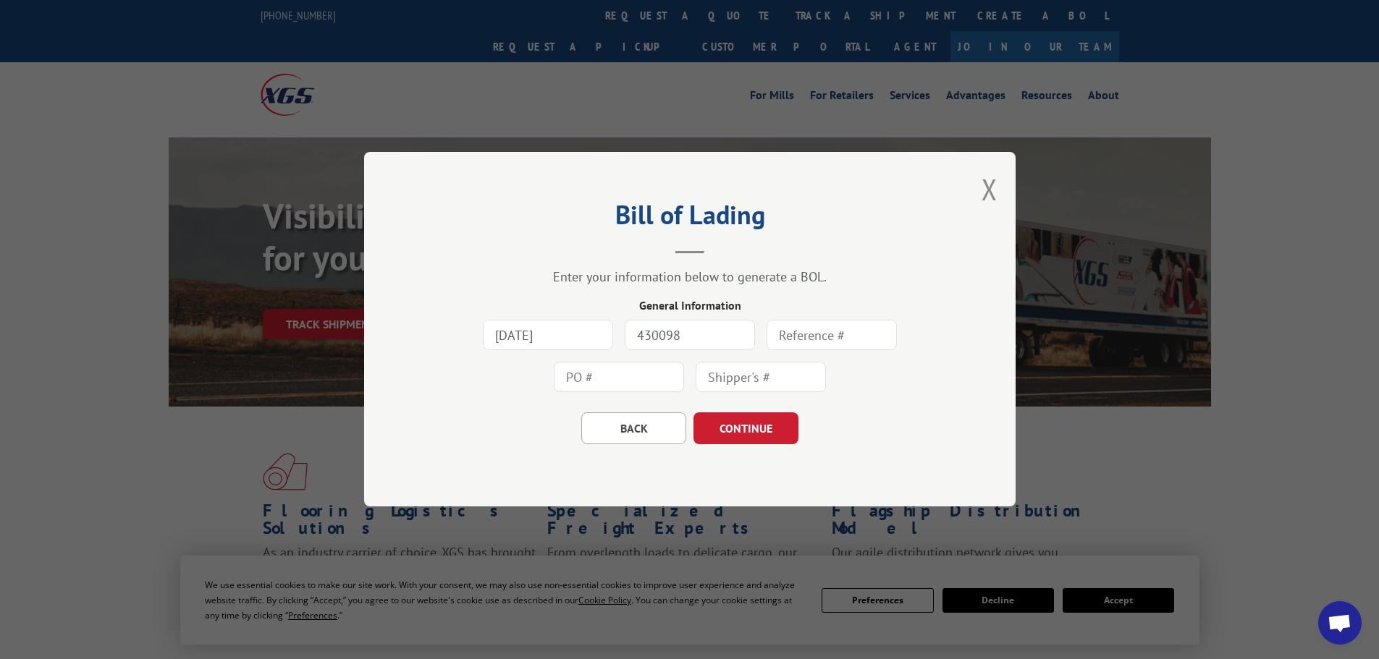
drag, startPoint x: 707, startPoint y: 336, endPoint x: 631, endPoint y: 330, distance: 76.2
click at [631, 330] on input "430098" at bounding box center [690, 336] width 130 height 30
type input "430098"
click at [840, 327] on input "text" at bounding box center [831, 336] width 130 height 30
paste input "430098"
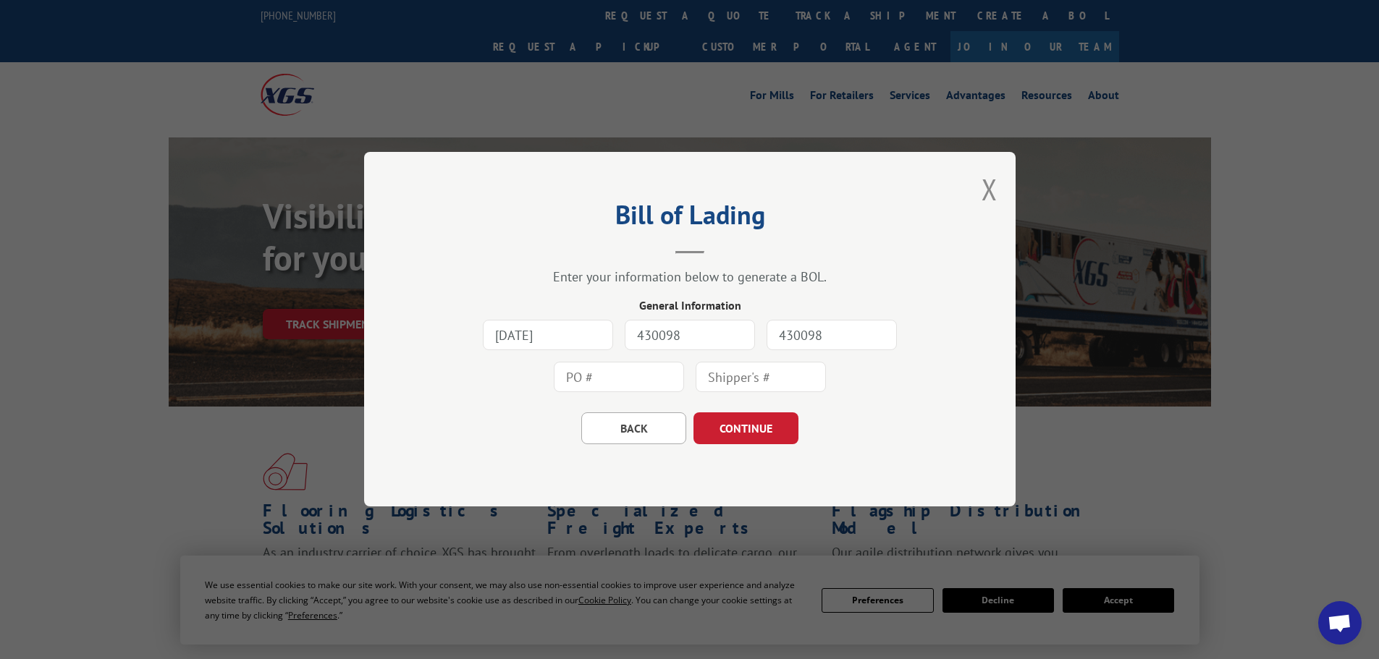
type input "430098"
click at [776, 377] on input "text" at bounding box center [761, 378] width 130 height 30
paste input "430098"
type input "430098"
click at [630, 382] on input "text" at bounding box center [619, 378] width 130 height 30
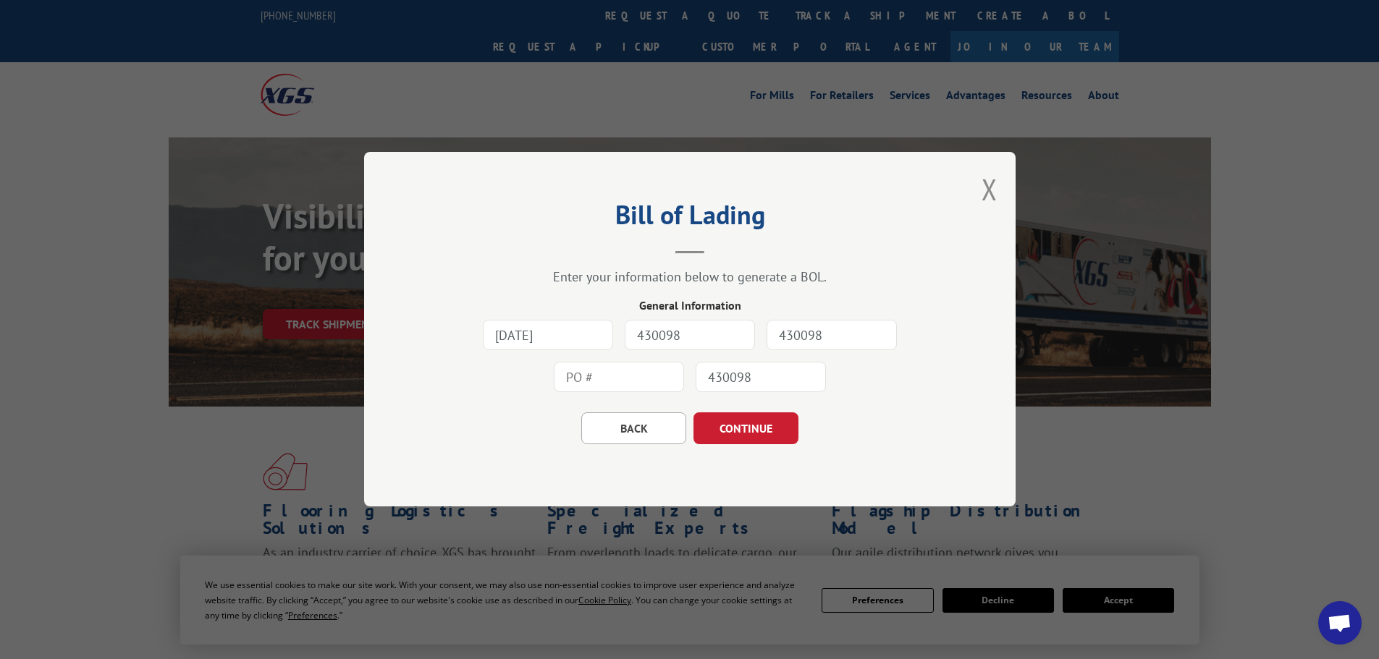
paste input "FMD-188003"
type input "FMD-188003"
click at [753, 434] on button "CONTINUE" at bounding box center [745, 429] width 105 height 32
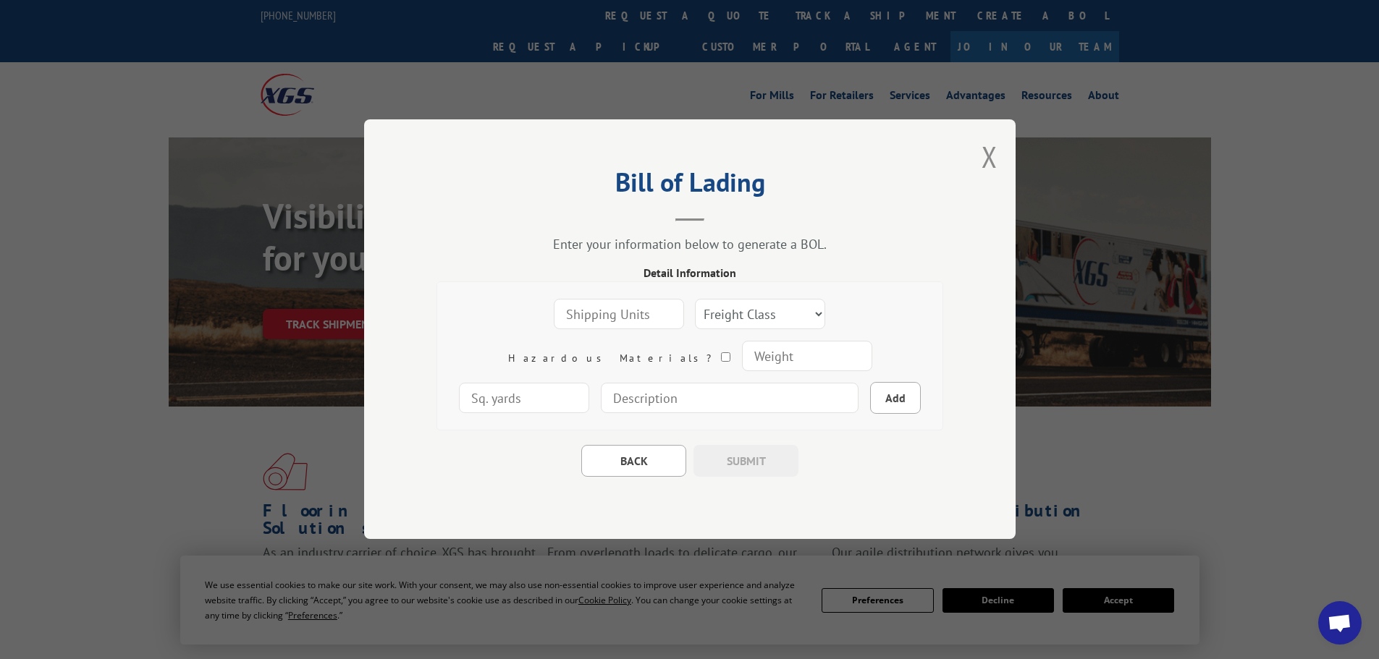
click at [554, 315] on input "number" at bounding box center [619, 315] width 130 height 30
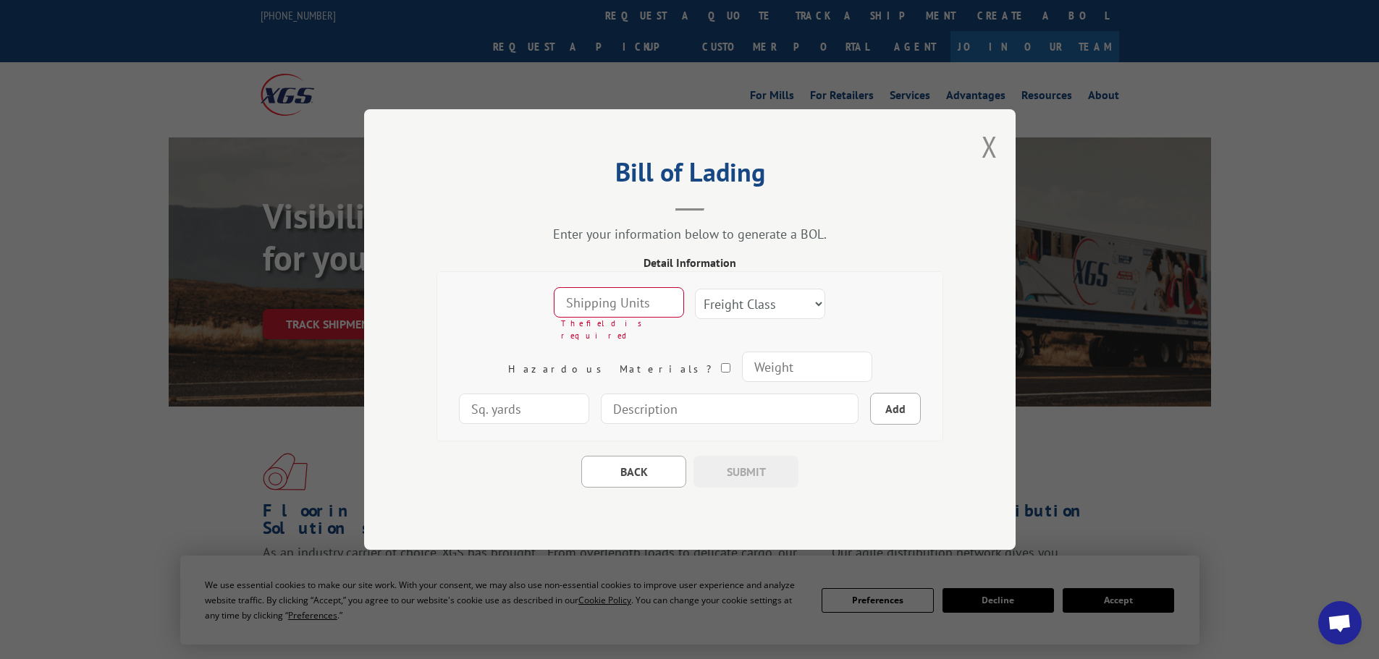
click at [554, 307] on input "number" at bounding box center [619, 302] width 130 height 30
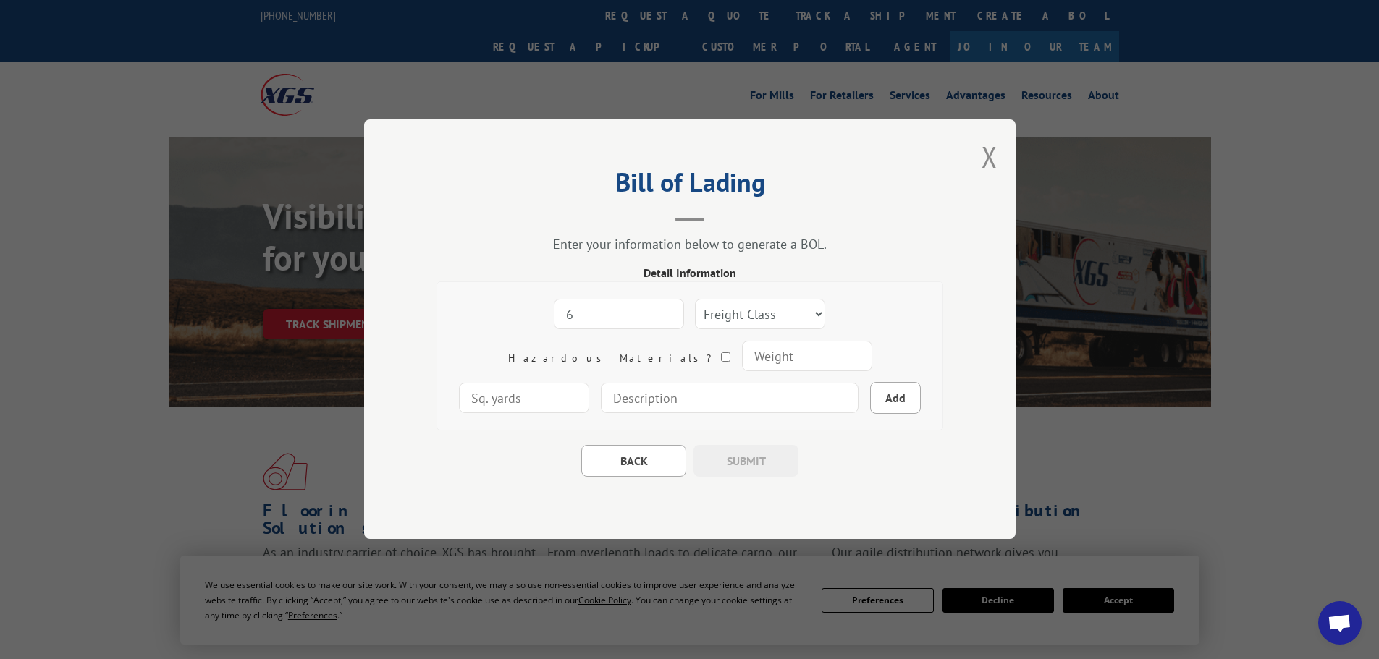
type input "6"
click at [723, 319] on select "Freight Class 50 55 60 65 70 77 85 92 100 110 125 150 175 200 250 300 400 500 C…" at bounding box center [760, 315] width 130 height 30
select select "50"
click at [695, 300] on select "Freight Class 50 55 60 65 70 77 85 92 100 110 125 150 175 200 250 300 400 500 C…" at bounding box center [760, 315] width 130 height 30
click at [741, 357] on input "number" at bounding box center [806, 357] width 130 height 30
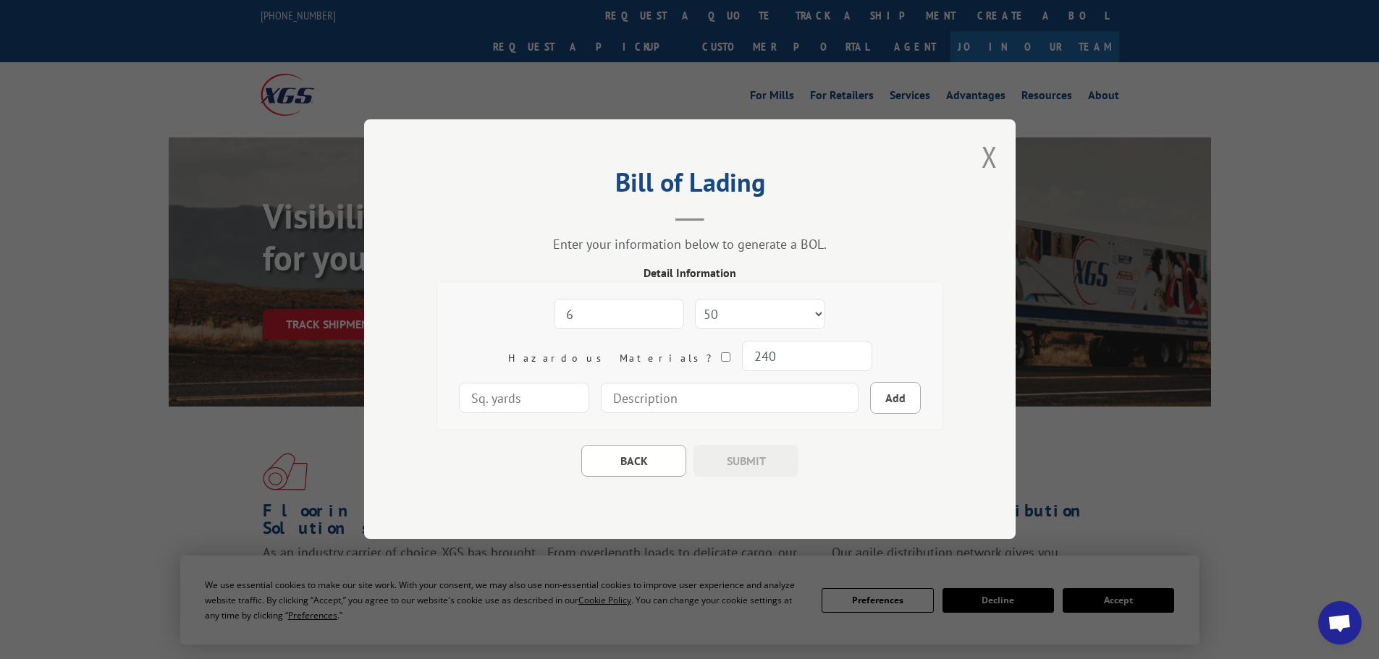
type input "240"
click at [614, 404] on input at bounding box center [730, 399] width 258 height 30
type input "10 pails Goldstix Adhesive"
click at [601, 400] on input "10 pails Goldstix Adhesive" at bounding box center [730, 399] width 258 height 30
drag, startPoint x: 687, startPoint y: 399, endPoint x: 504, endPoint y: 387, distance: 183.5
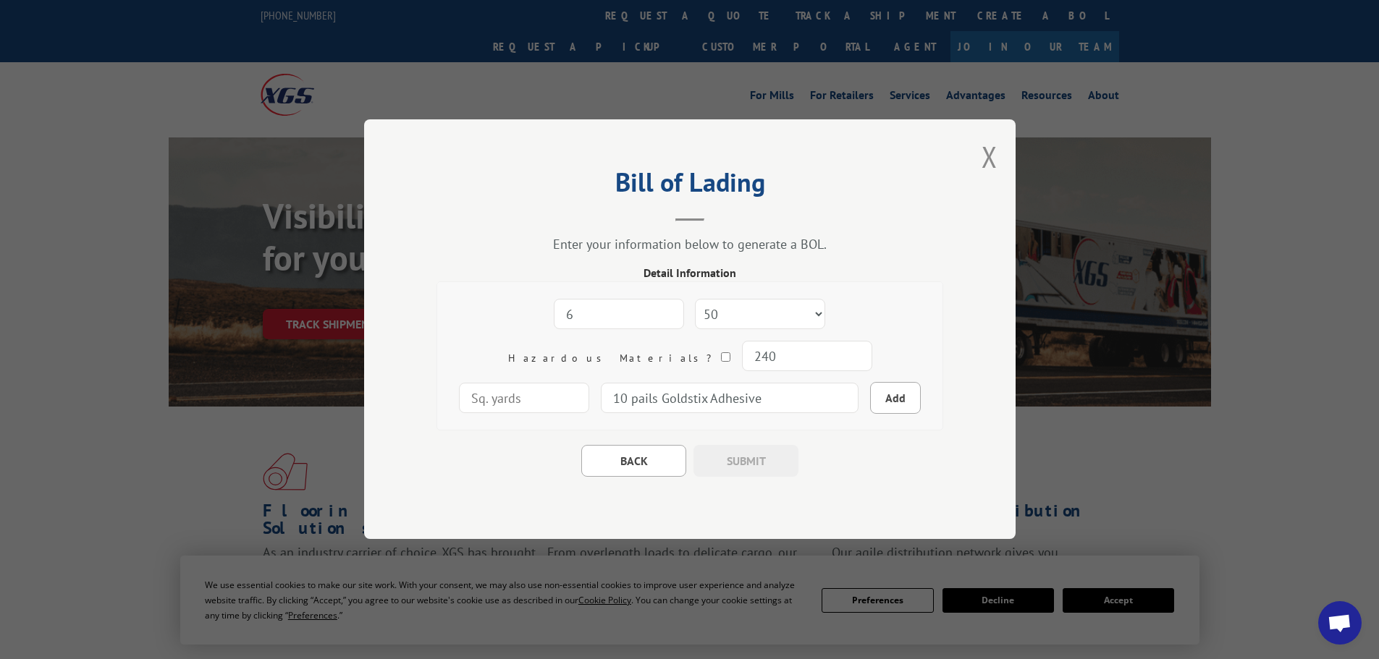
click at [504, 387] on div "6 Freight Class 50 55 60 65 70 77 85 92 100 110 125 150 175 200 250 300 400 500…" at bounding box center [689, 357] width 483 height 126
click at [601, 397] on input "FLOOR PATCH MIX UZIN 886" at bounding box center [730, 399] width 258 height 30
type input "FLOOR PATCH MIX UZIN 886 (6 boxes)"
click at [870, 396] on button "Add" at bounding box center [895, 399] width 51 height 32
select select
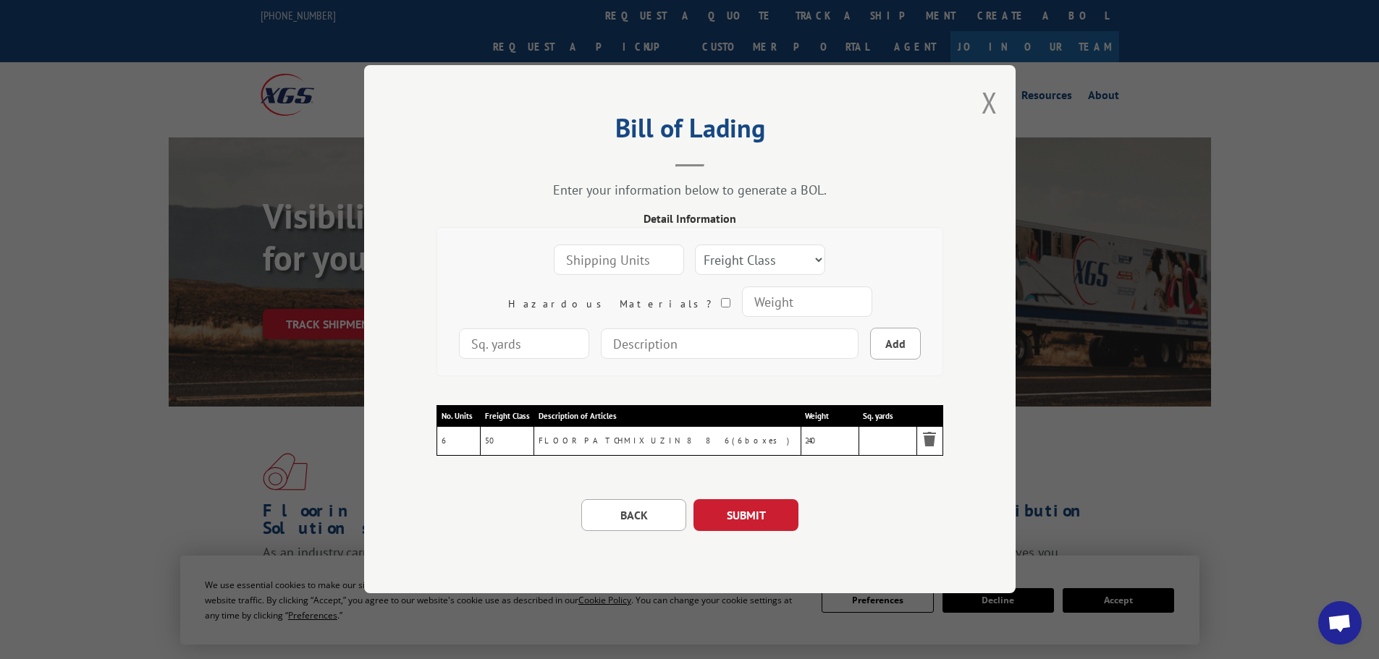
click at [554, 260] on input "number" at bounding box center [619, 260] width 130 height 30
drag, startPoint x: 523, startPoint y: 260, endPoint x: 492, endPoint y: 258, distance: 30.5
click at [492, 258] on div "11 Freight Class 50 55 60 65 70 77 85 92 100 110 125 150 175 200 250 300 400 50…" at bounding box center [689, 302] width 483 height 126
type input "1"
click at [695, 259] on select "Freight Class 50 55 60 65 70 77 85 92 100 110 125 150 175 200 250 300 400 500 C…" at bounding box center [760, 260] width 130 height 30
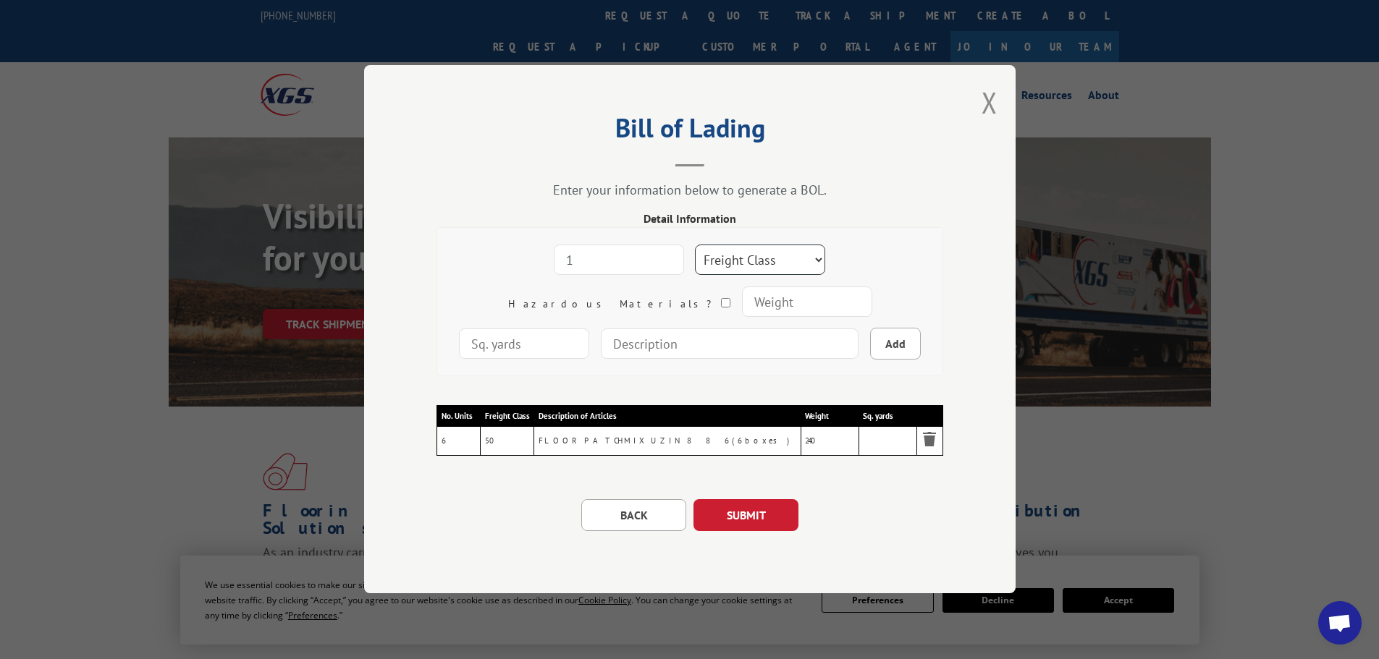
select select "50"
click at [695, 245] on select "Freight Class 50 55 60 65 70 77 85 92 100 110 125 150 175 200 250 300 400 500 C…" at bounding box center [760, 260] width 130 height 30
click at [741, 307] on input "number" at bounding box center [806, 302] width 130 height 30
type input "22"
click at [614, 339] on input at bounding box center [730, 344] width 258 height 30
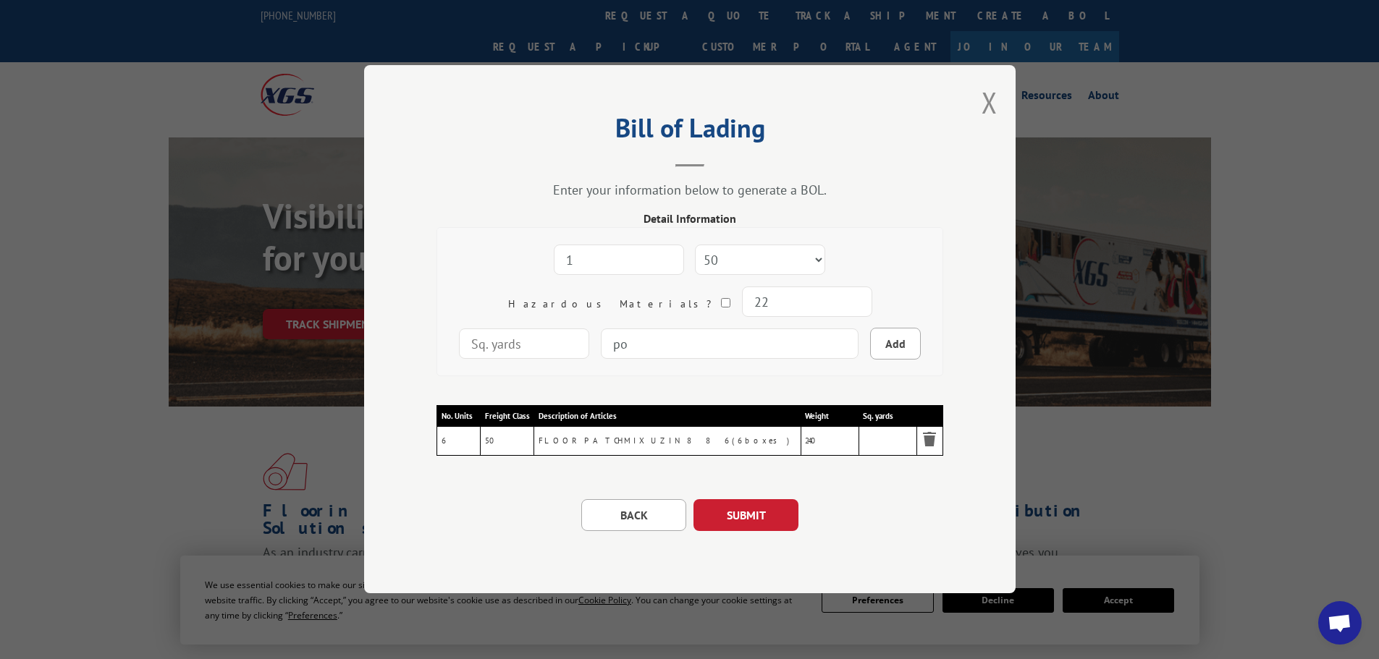
type input "p"
type input "5"
click at [614, 347] on input at bounding box center [730, 344] width 258 height 30
paste input "5500 POWER HOLD ADHESIVE"
type input "5500 POWER HOLD ADHESIVE (1 Box)"
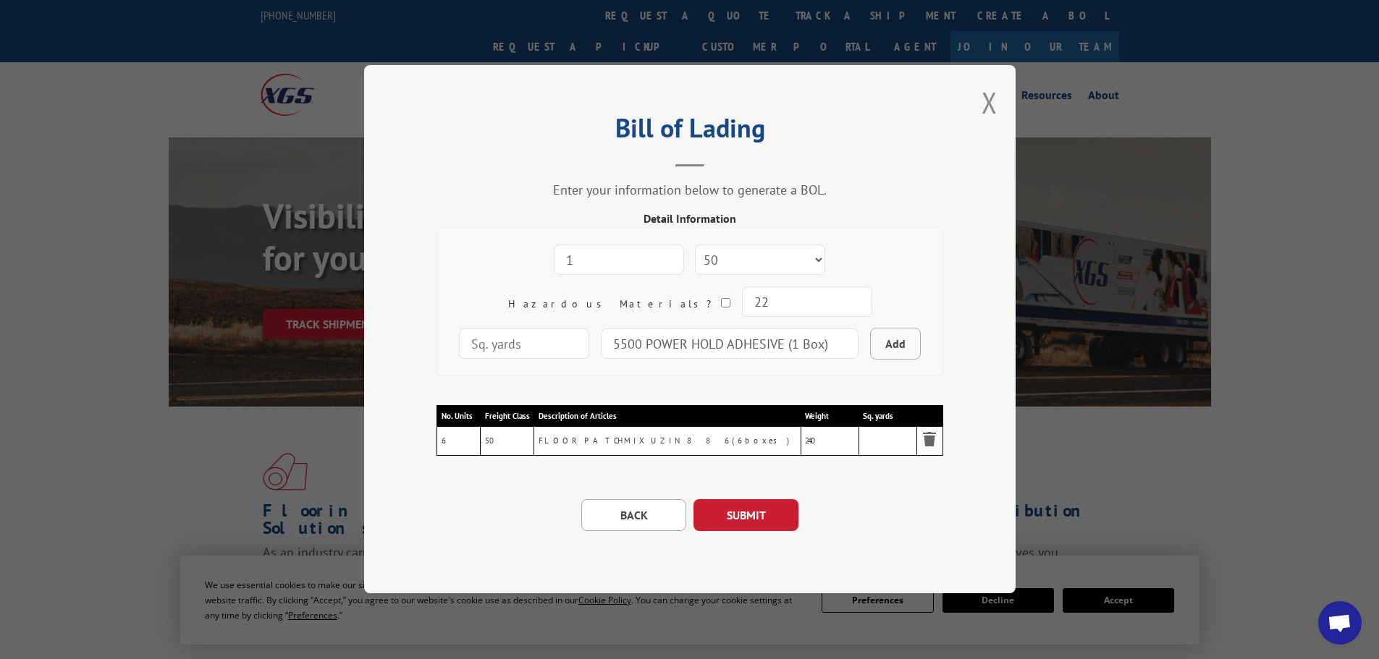
click at [870, 344] on button "Add" at bounding box center [895, 344] width 51 height 32
select select
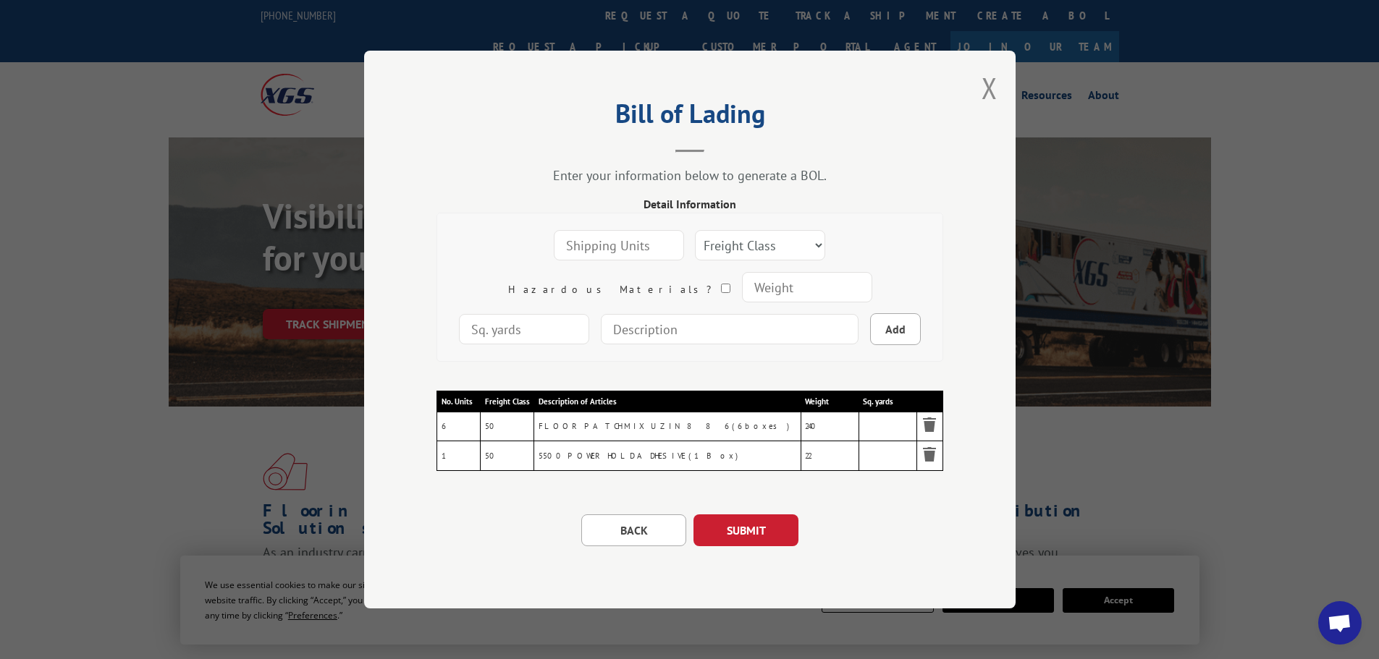
click at [741, 535] on button "SUBMIT" at bounding box center [745, 531] width 105 height 32
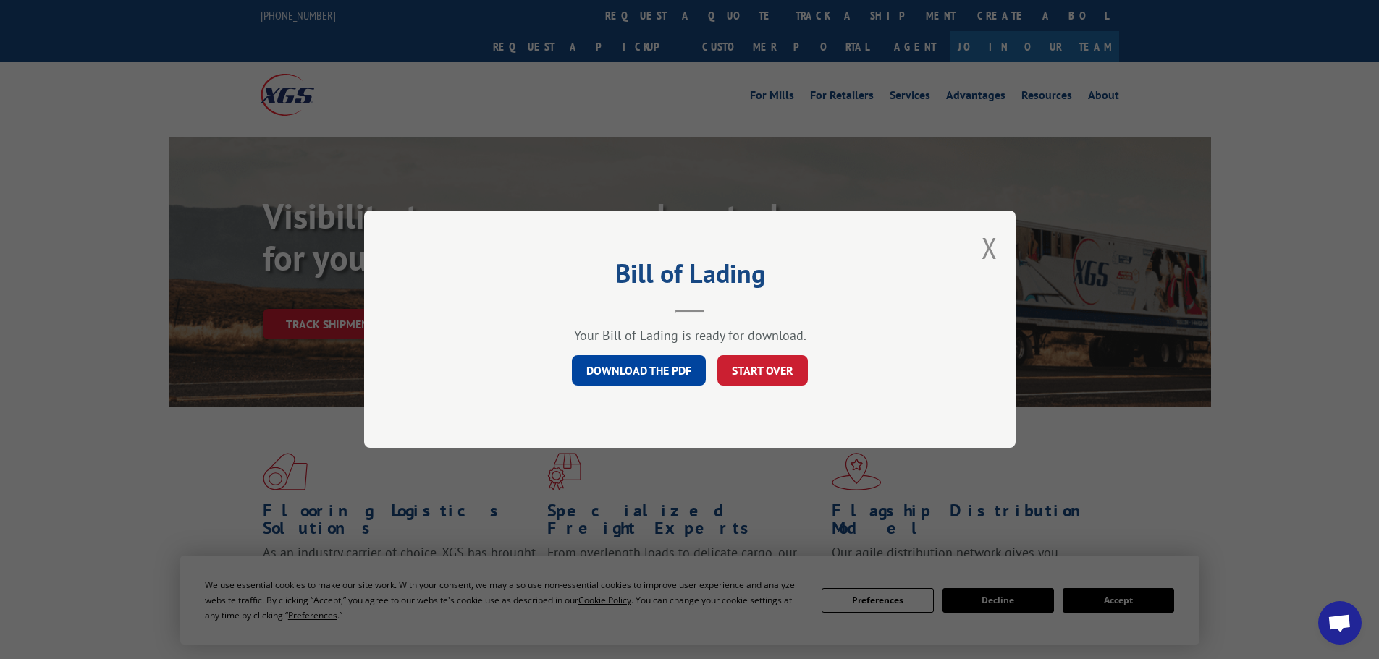
click at [658, 368] on link "DOWNLOAD THE PDF" at bounding box center [639, 371] width 134 height 30
click at [985, 247] on button "Close modal" at bounding box center [989, 248] width 16 height 38
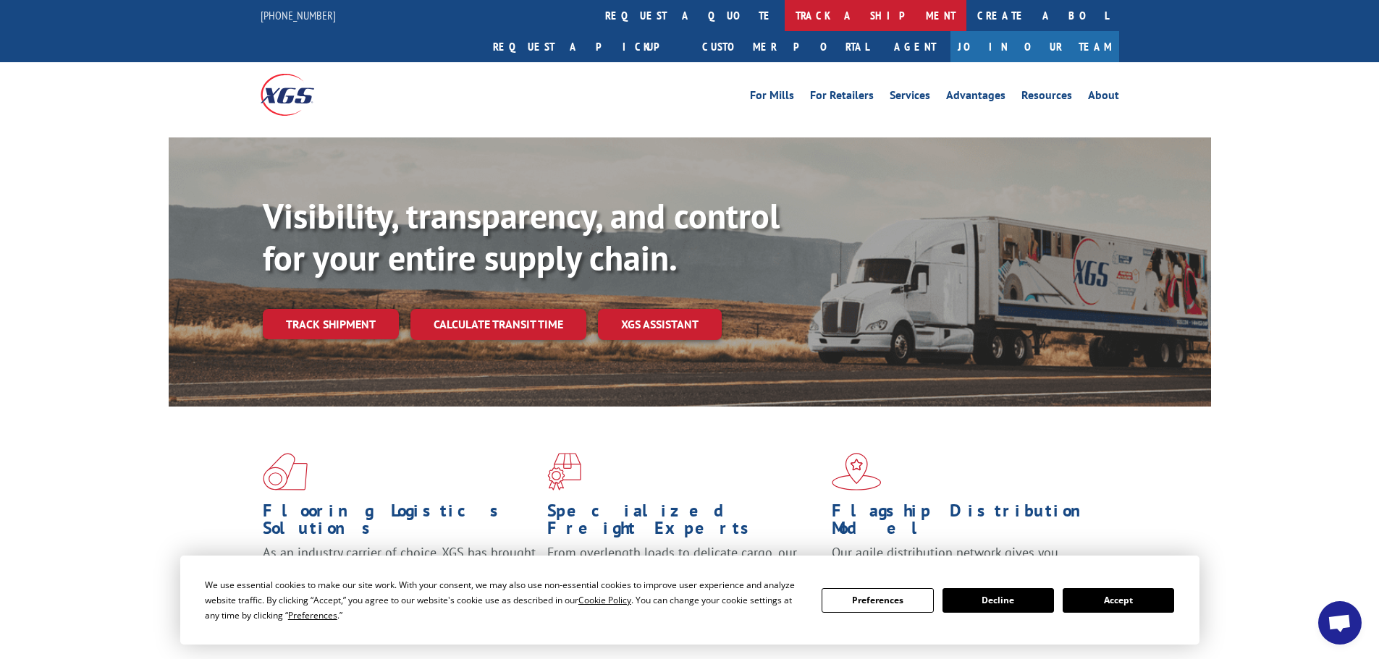
click at [785, 20] on link "track a shipment" at bounding box center [876, 15] width 182 height 31
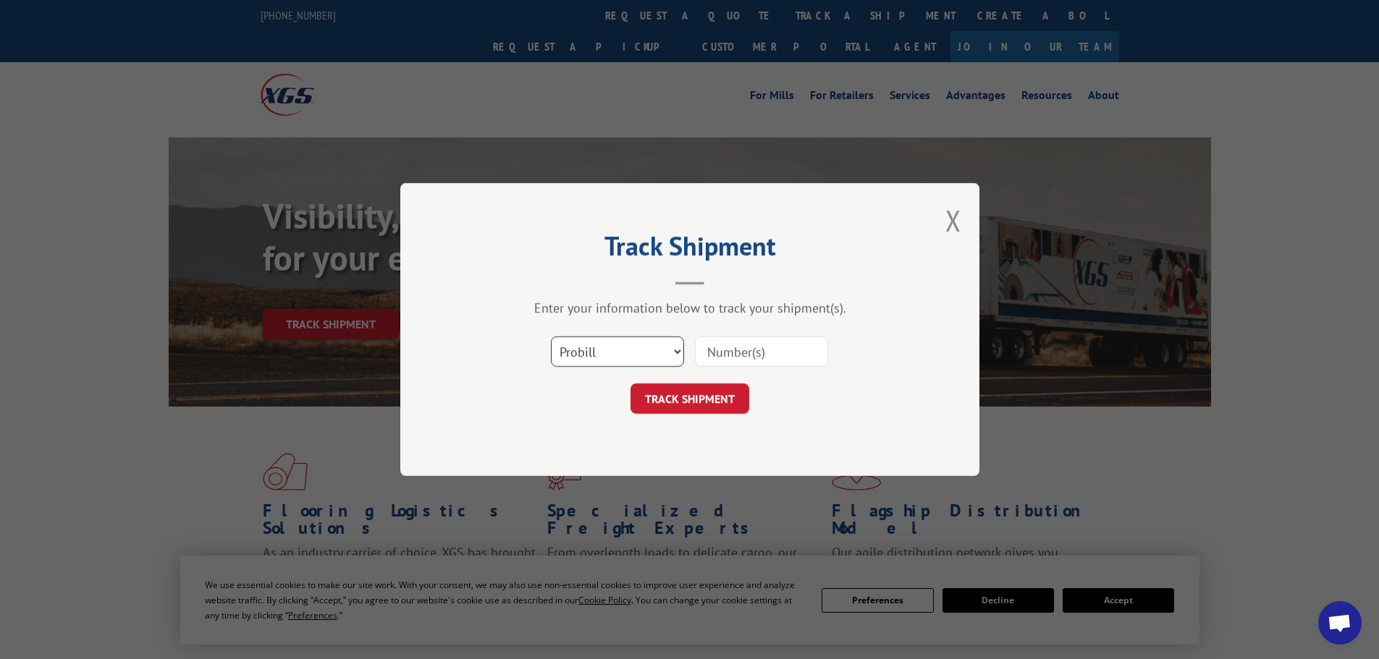
click at [664, 350] on select "Select category... Probill BOL PO" at bounding box center [617, 352] width 133 height 30
select select "bol"
click at [551, 337] on select "Select category... Probill BOL PO" at bounding box center [617, 352] width 133 height 30
click at [753, 350] on input at bounding box center [761, 352] width 133 height 30
type input "296575"
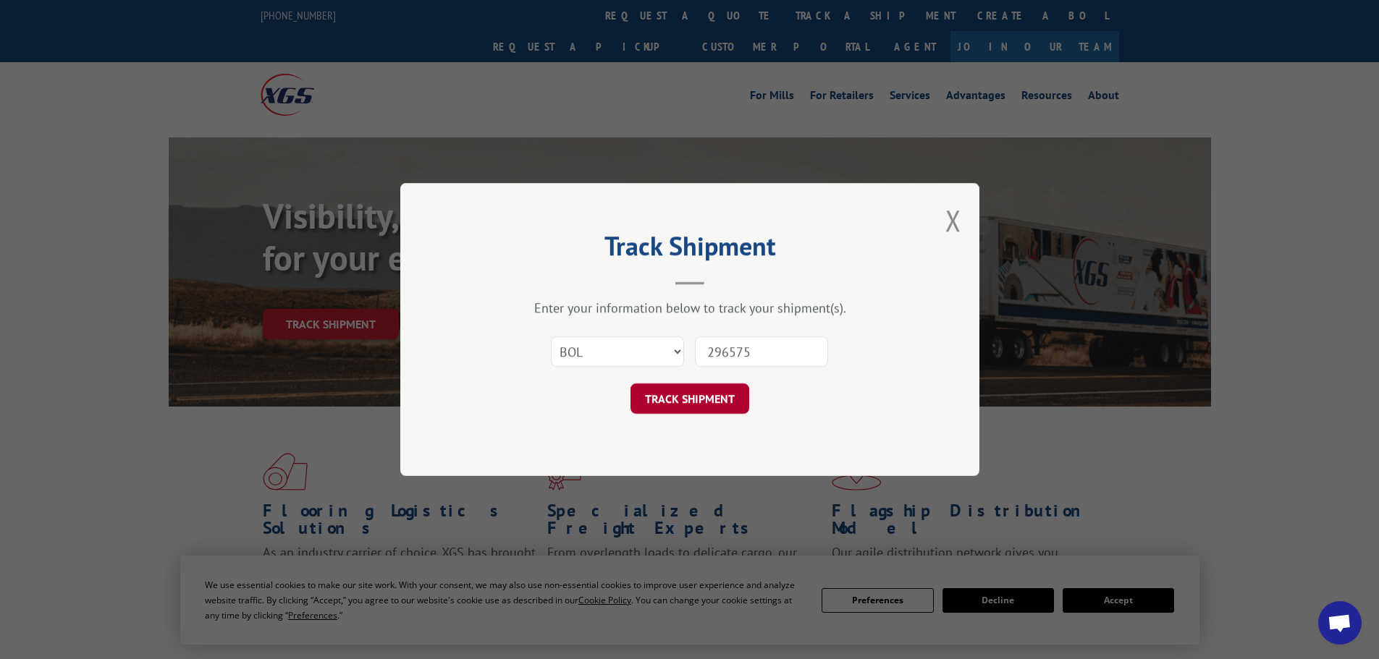
click at [704, 397] on button "TRACK SHIPMENT" at bounding box center [689, 399] width 119 height 30
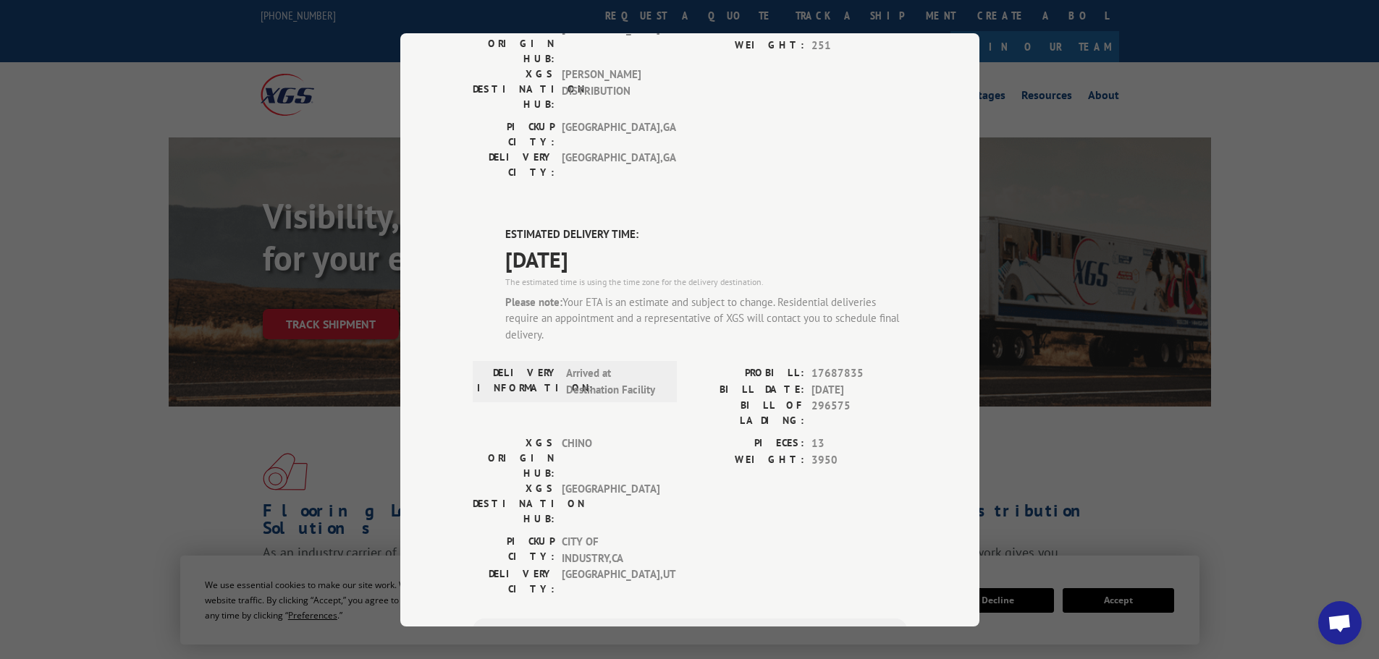
scroll to position [217, 0]
